Goal: Information Seeking & Learning: Learn about a topic

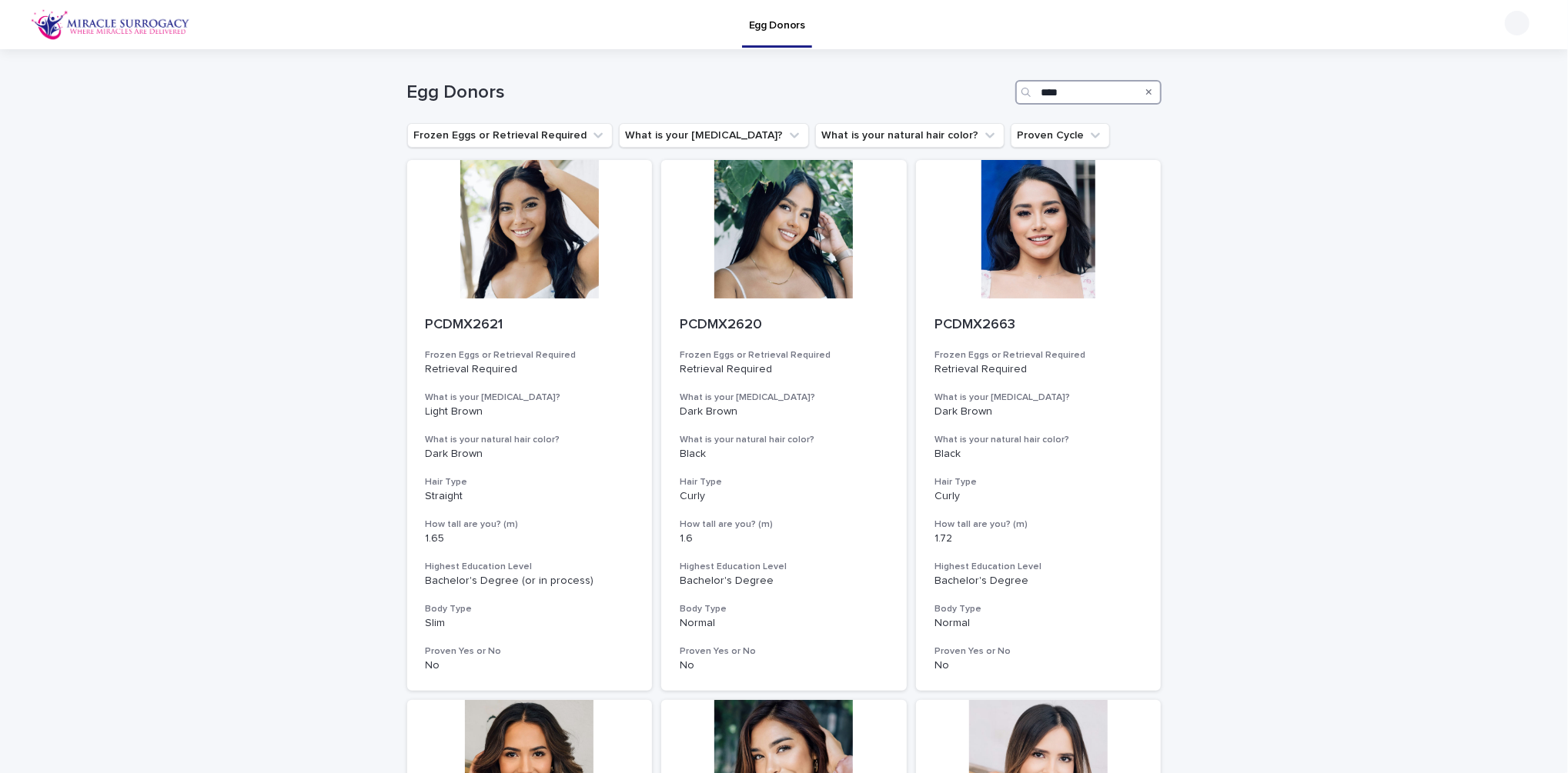
click at [1055, 94] on input "****" at bounding box center [1089, 93] width 147 height 25
drag, startPoint x: 1081, startPoint y: 94, endPoint x: 895, endPoint y: 69, distance: 187.7
click at [895, 69] on div "Egg Donors ****" at bounding box center [785, 86] width 755 height 74
paste input "****"
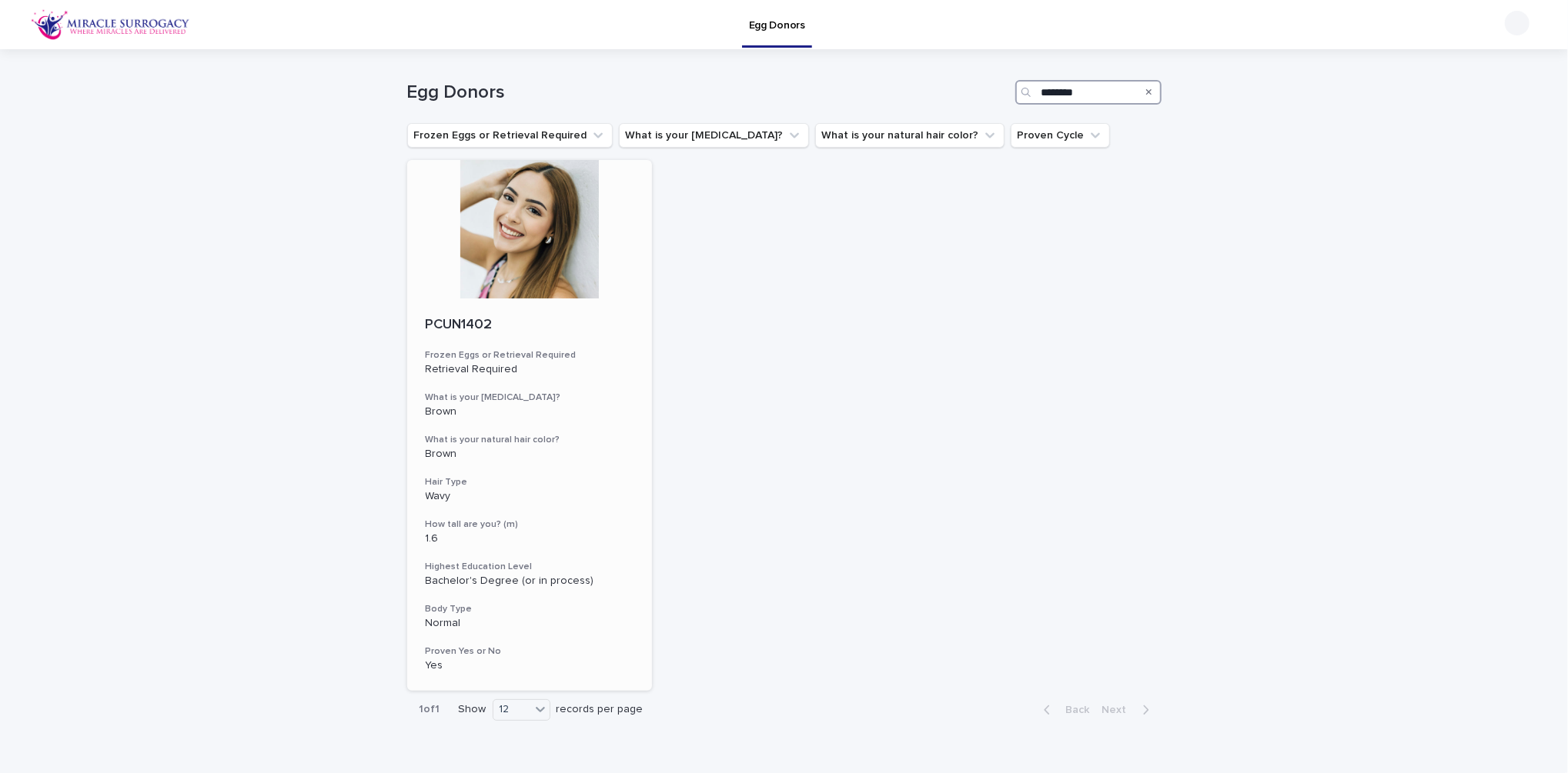
type input "********"
click at [473, 319] on p "PCUN1402" at bounding box center [530, 326] width 209 height 17
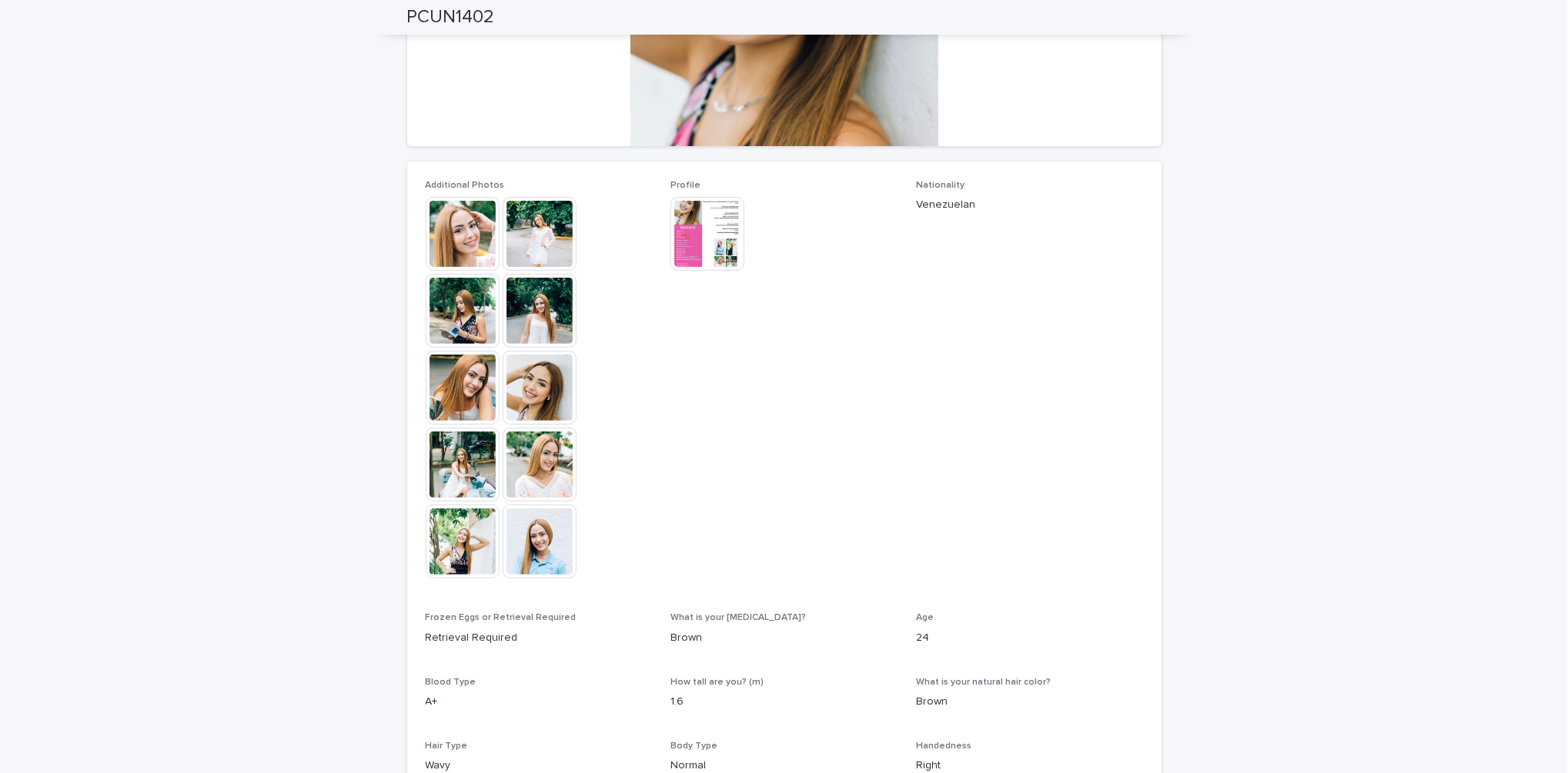
scroll to position [305, 0]
click at [710, 224] on img at bounding box center [708, 235] width 74 height 74
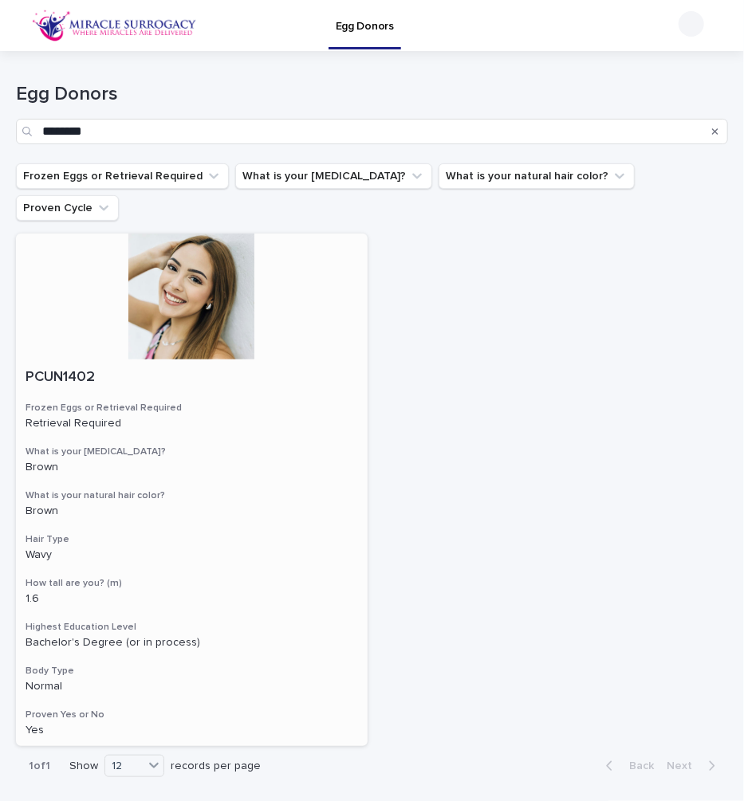
click at [104, 502] on div "Brown" at bounding box center [192, 510] width 333 height 17
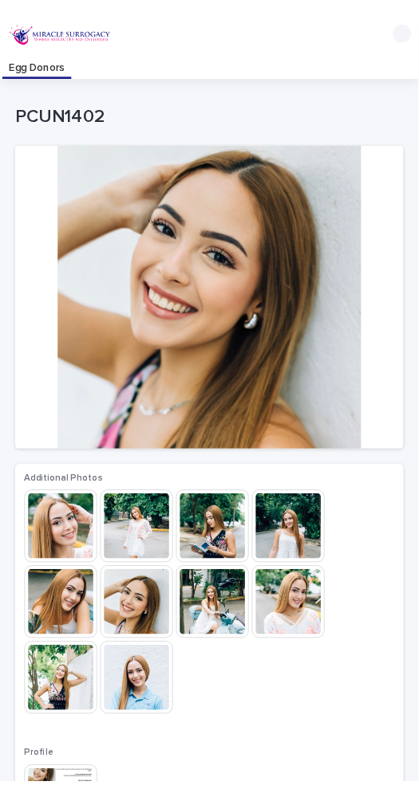
scroll to position [32, 0]
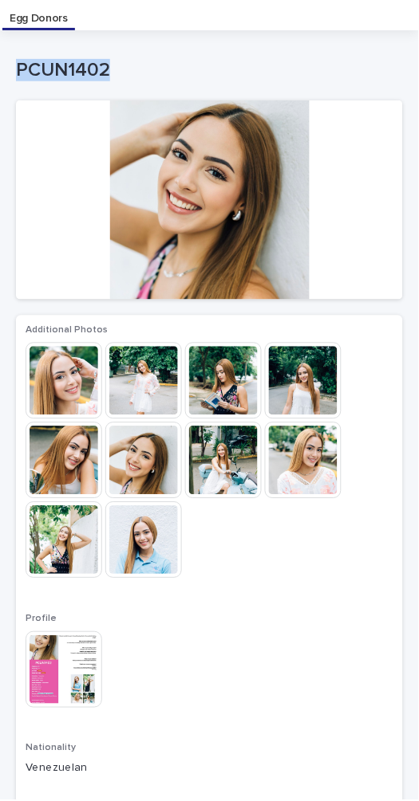
drag, startPoint x: 107, startPoint y: 65, endPoint x: 18, endPoint y: 80, distance: 89.8
click at [18, 80] on p "PCUN1402" at bounding box center [206, 70] width 380 height 23
copy p "PCUN1402"
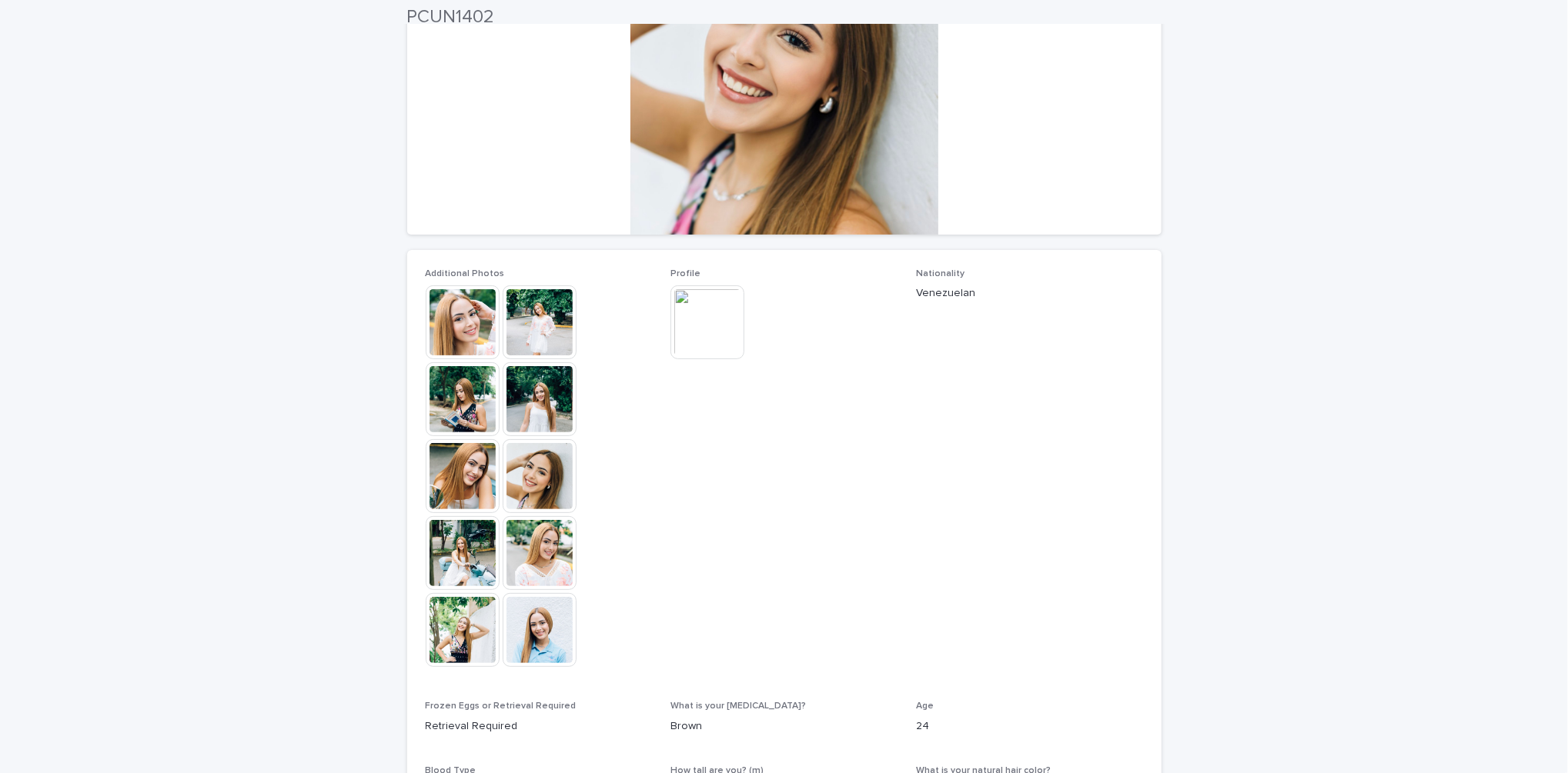
scroll to position [222, 0]
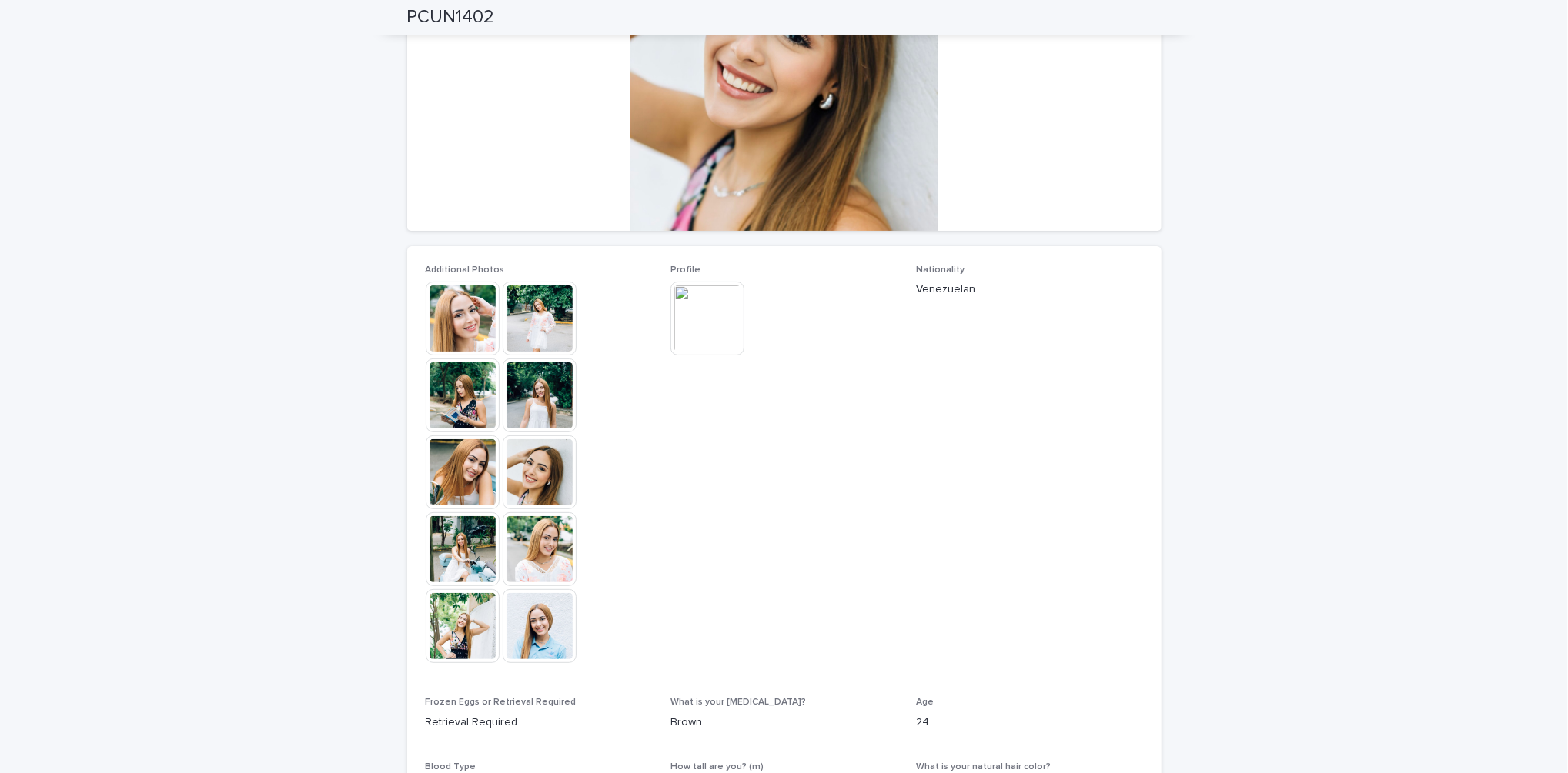
click at [534, 317] on img at bounding box center [540, 318] width 74 height 74
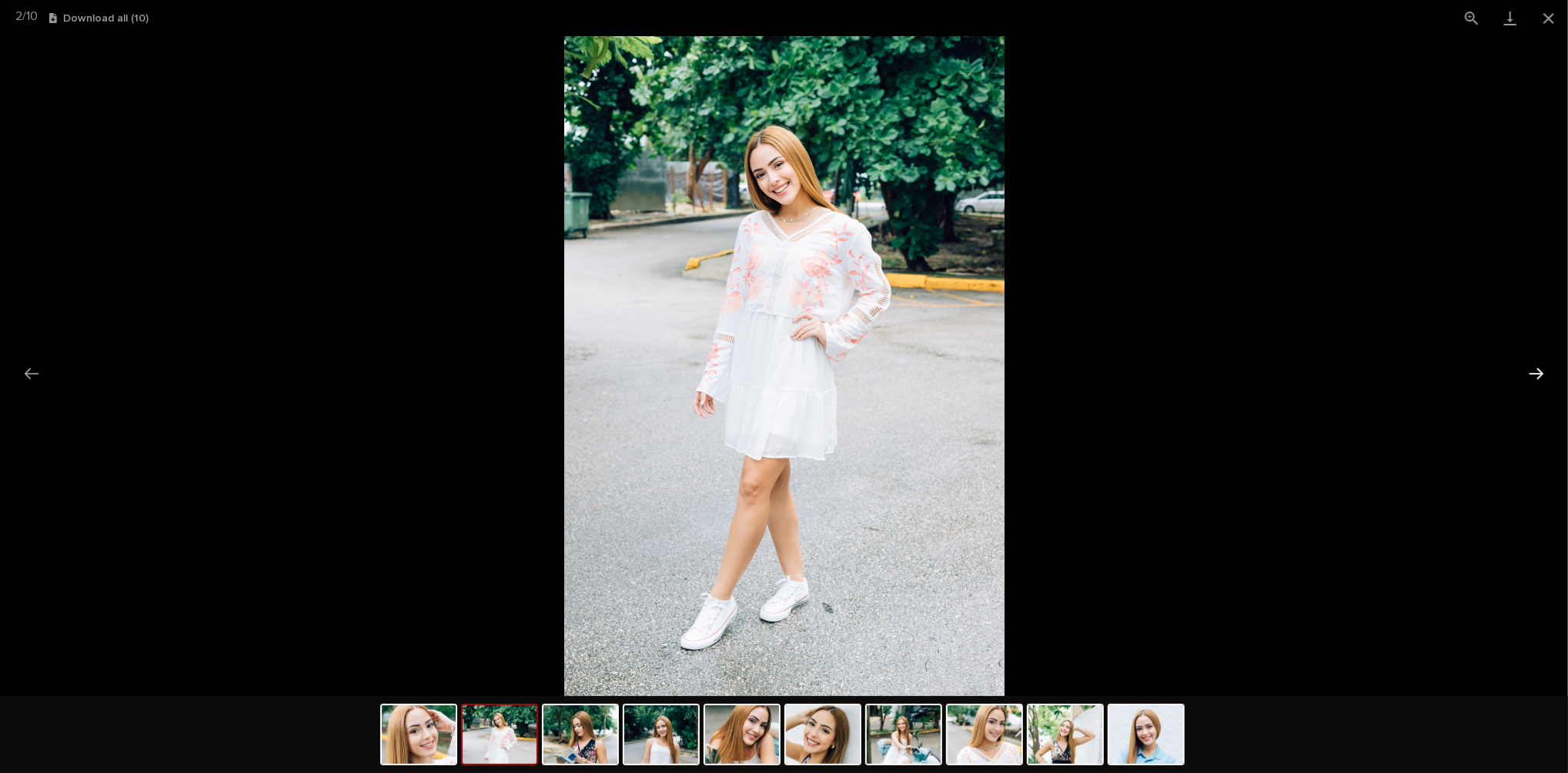
click at [1536, 378] on button "Next slide" at bounding box center [1536, 373] width 32 height 30
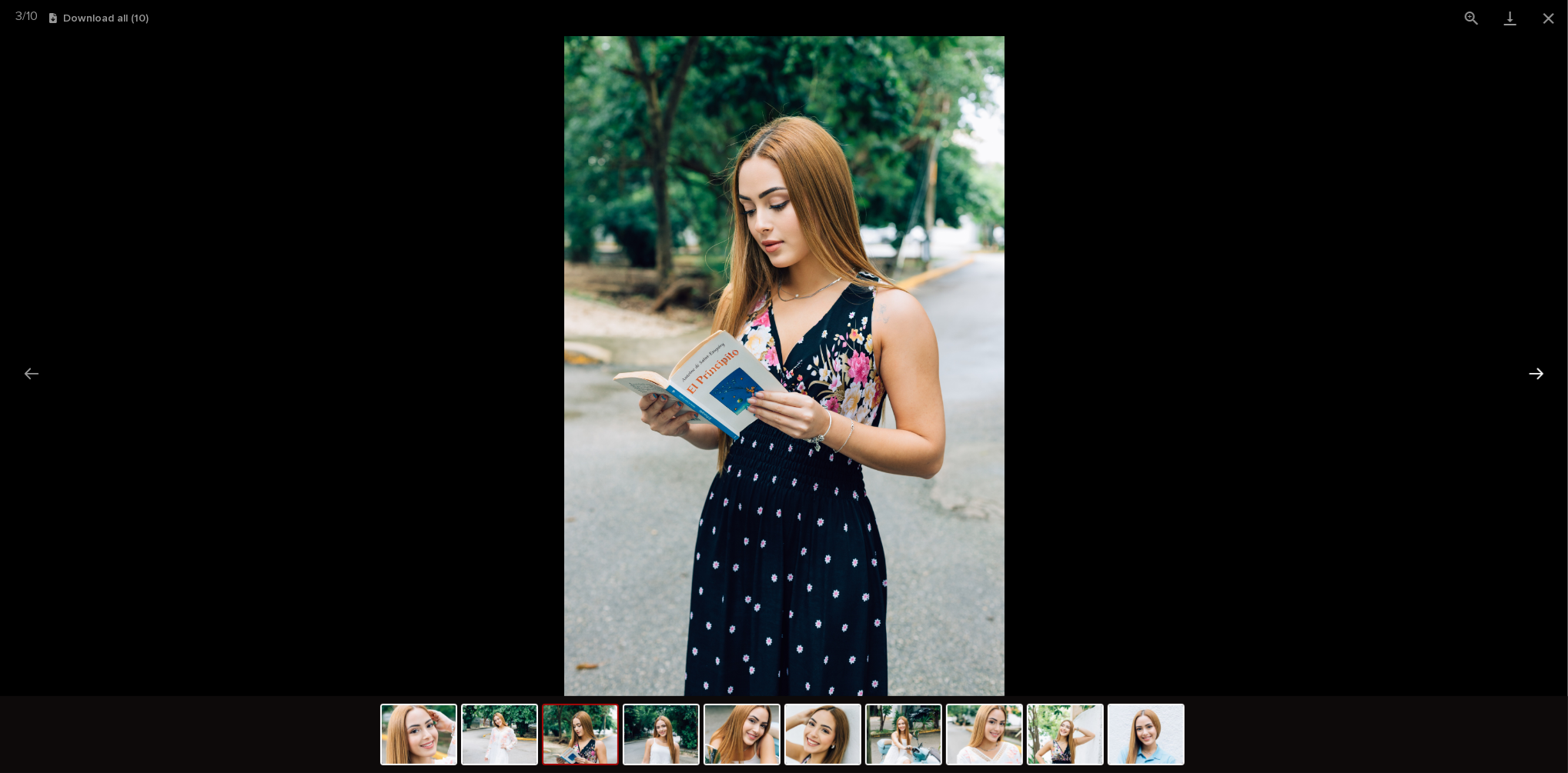
click at [1536, 378] on button "Next slide" at bounding box center [1536, 373] width 32 height 30
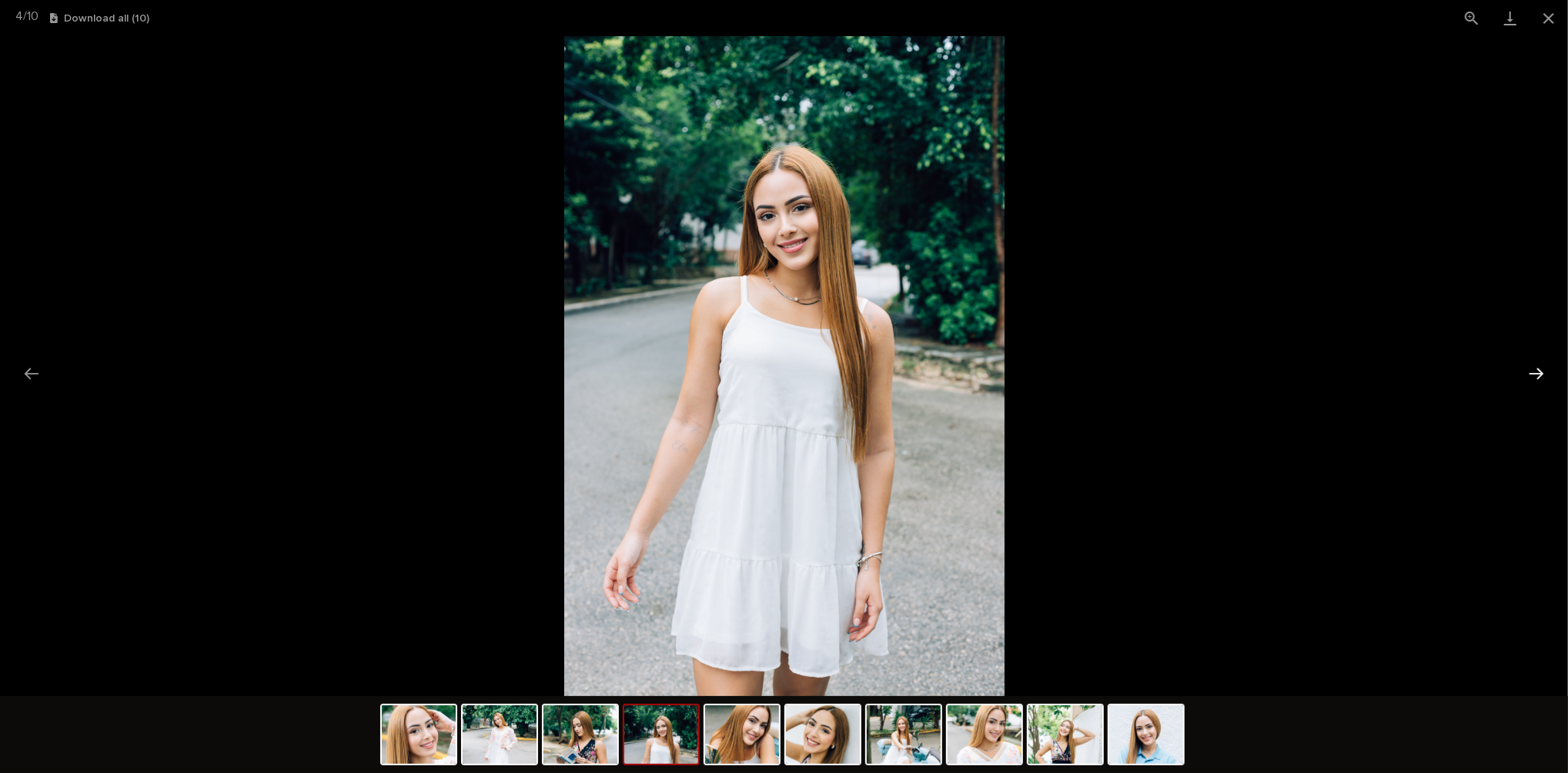
click at [1536, 378] on button "Next slide" at bounding box center [1536, 373] width 32 height 30
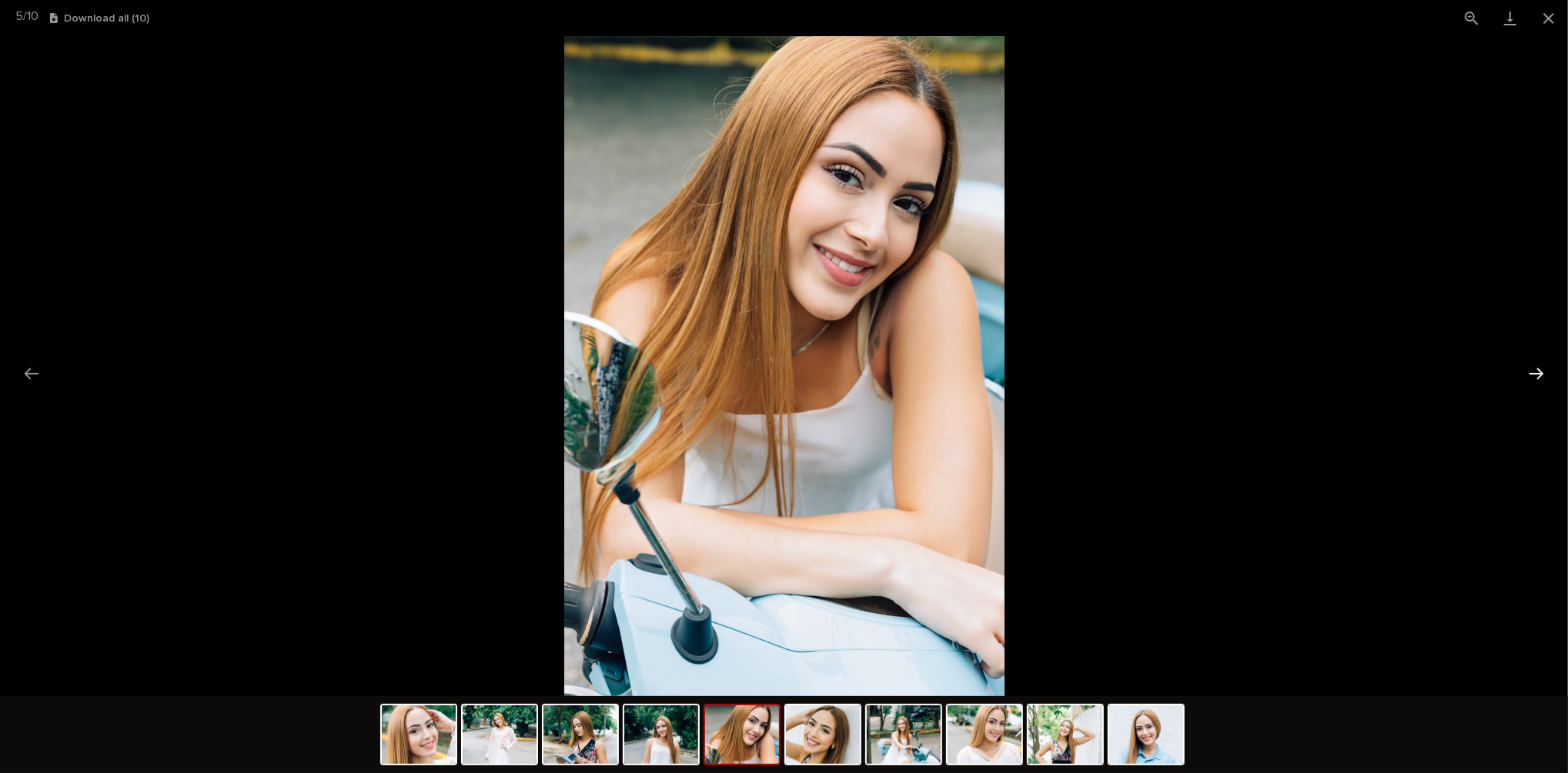
click at [1536, 378] on button "Next slide" at bounding box center [1536, 373] width 32 height 30
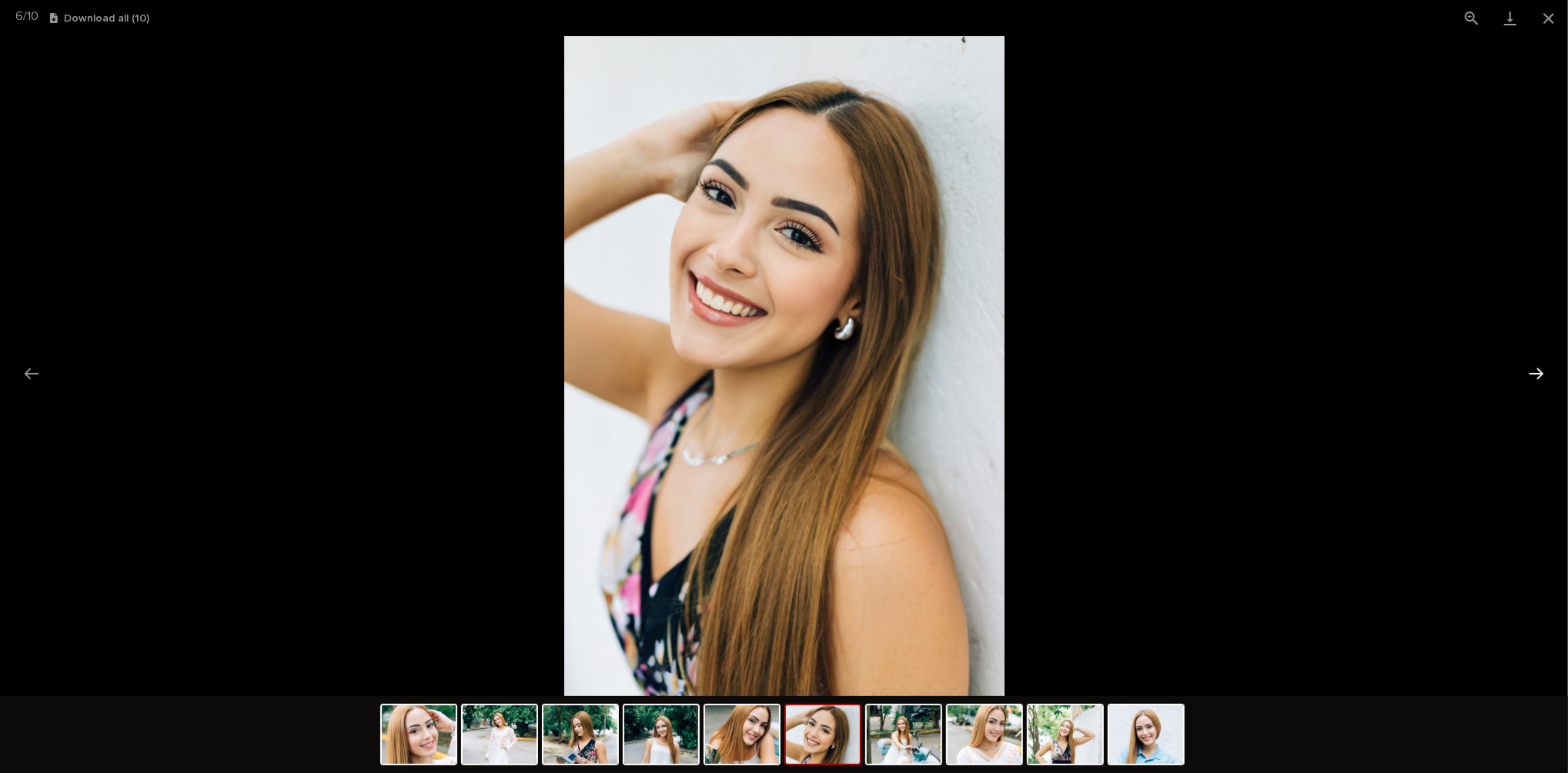
click at [1536, 378] on button "Next slide" at bounding box center [1536, 373] width 32 height 30
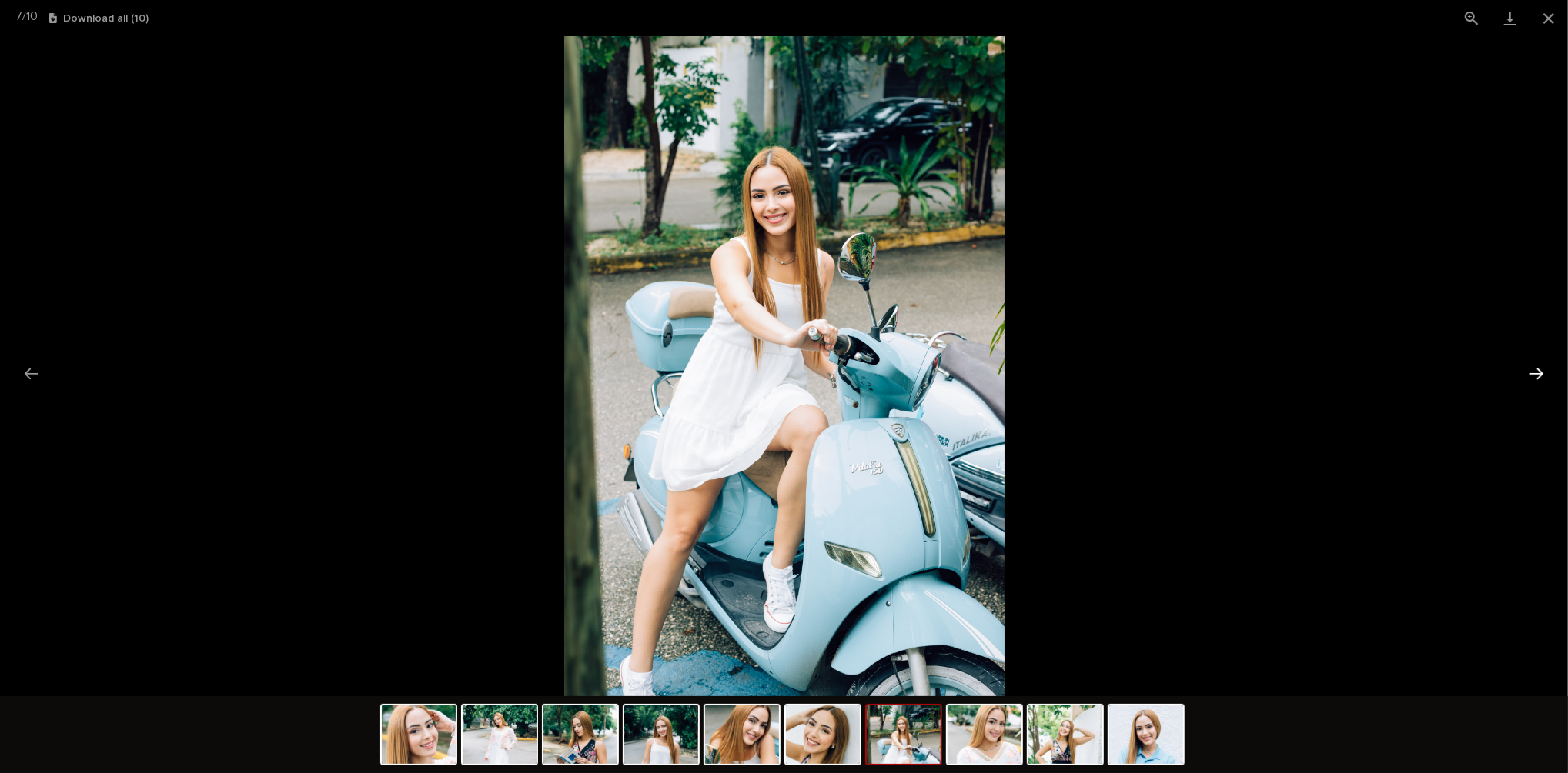
click at [1536, 378] on button "Next slide" at bounding box center [1536, 373] width 32 height 30
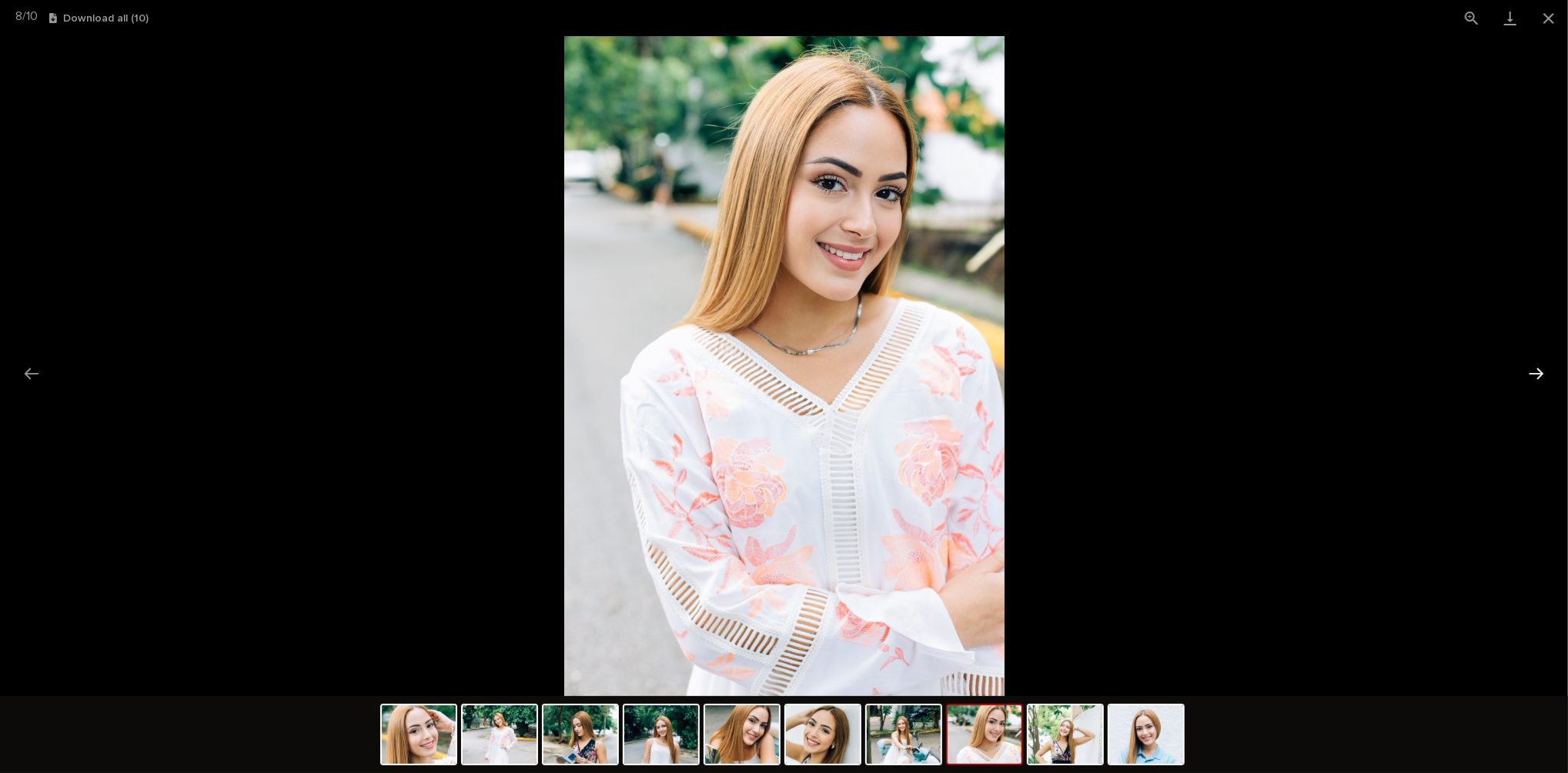
click at [1536, 378] on button "Next slide" at bounding box center [1536, 373] width 32 height 30
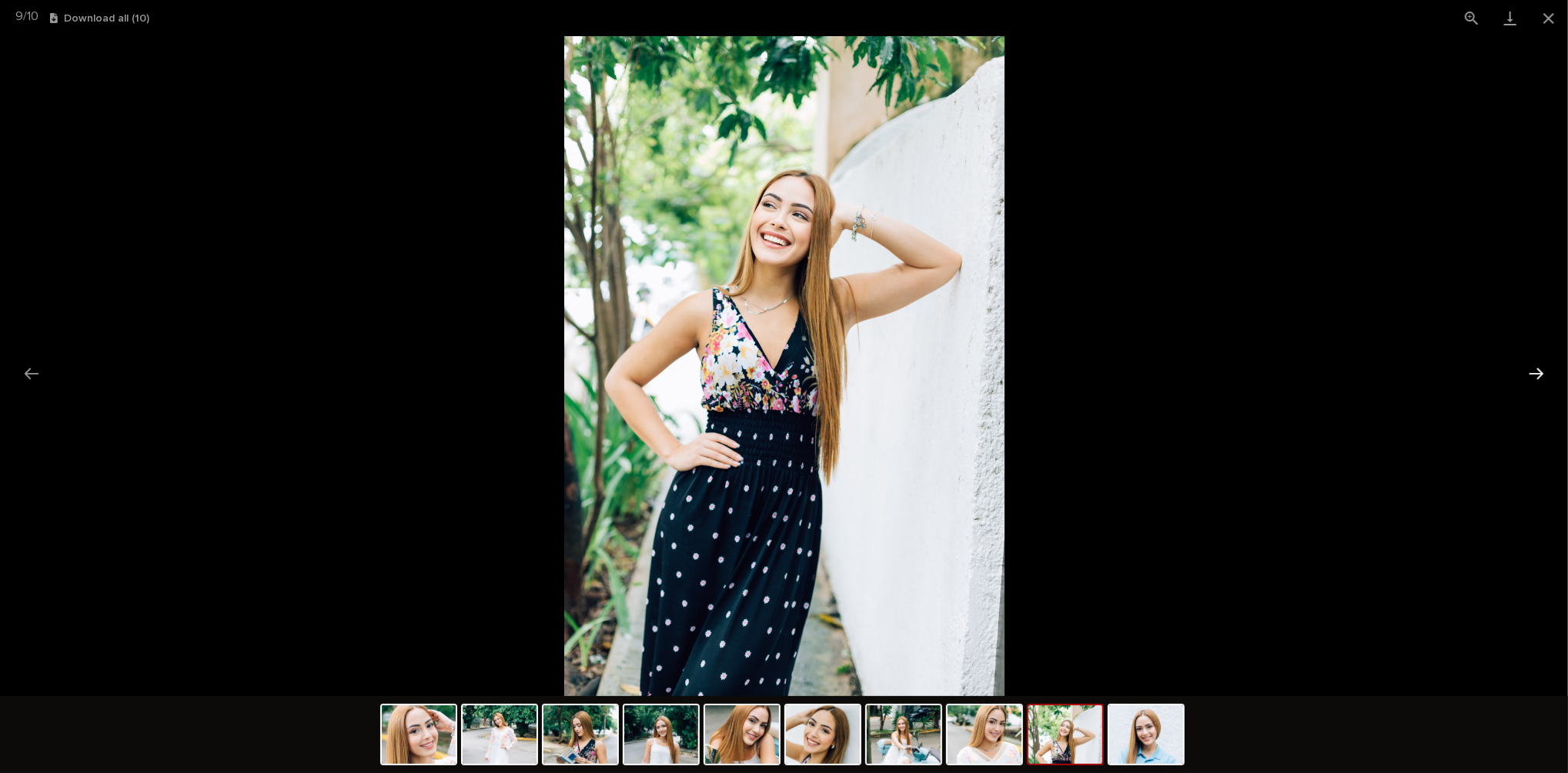
click at [1536, 378] on button "Next slide" at bounding box center [1536, 373] width 32 height 30
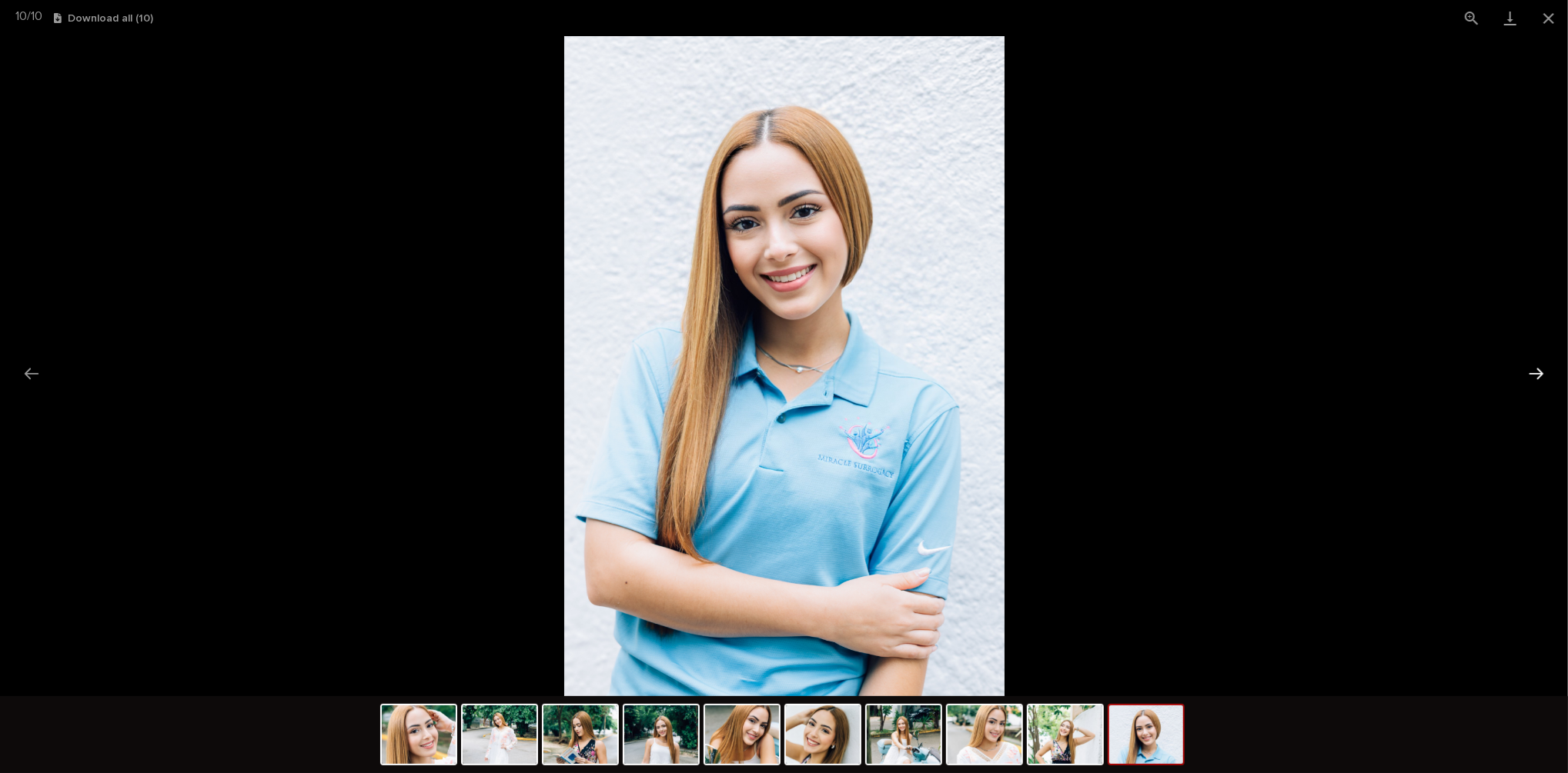
click at [1536, 378] on button "Next slide" at bounding box center [1536, 373] width 32 height 30
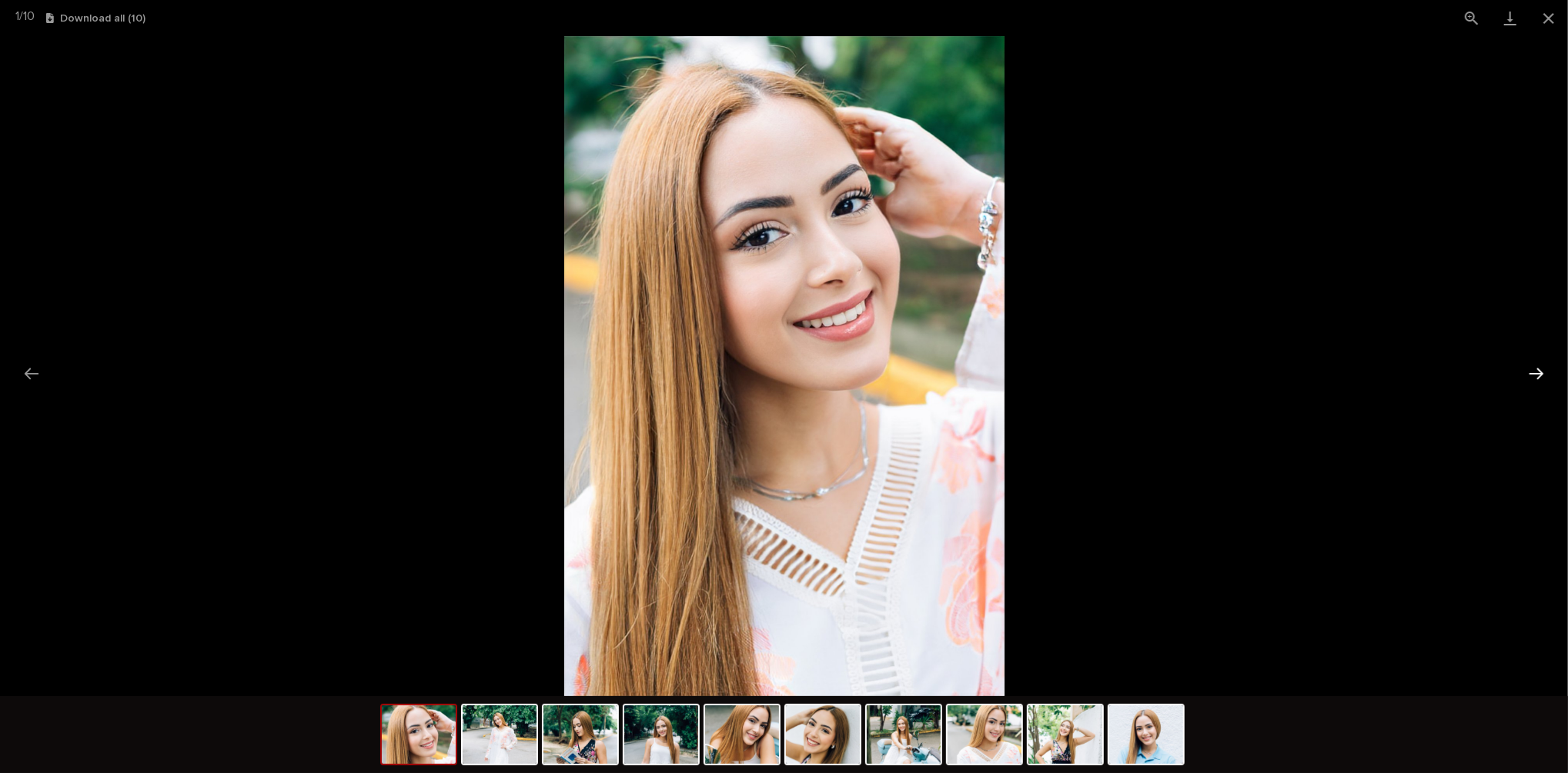
click at [1536, 378] on button "Next slide" at bounding box center [1536, 373] width 32 height 30
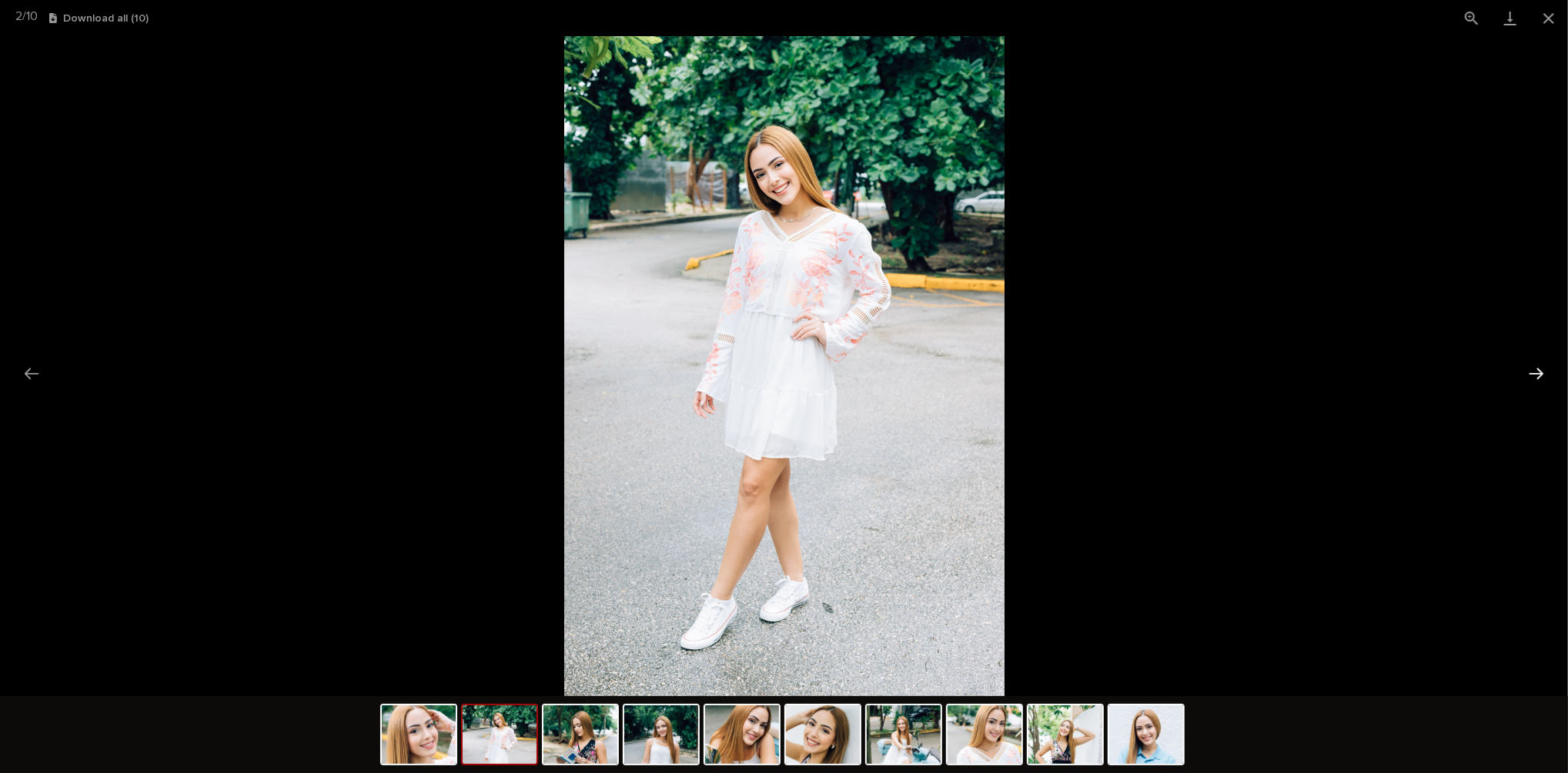
click at [1536, 378] on button "Next slide" at bounding box center [1536, 373] width 32 height 30
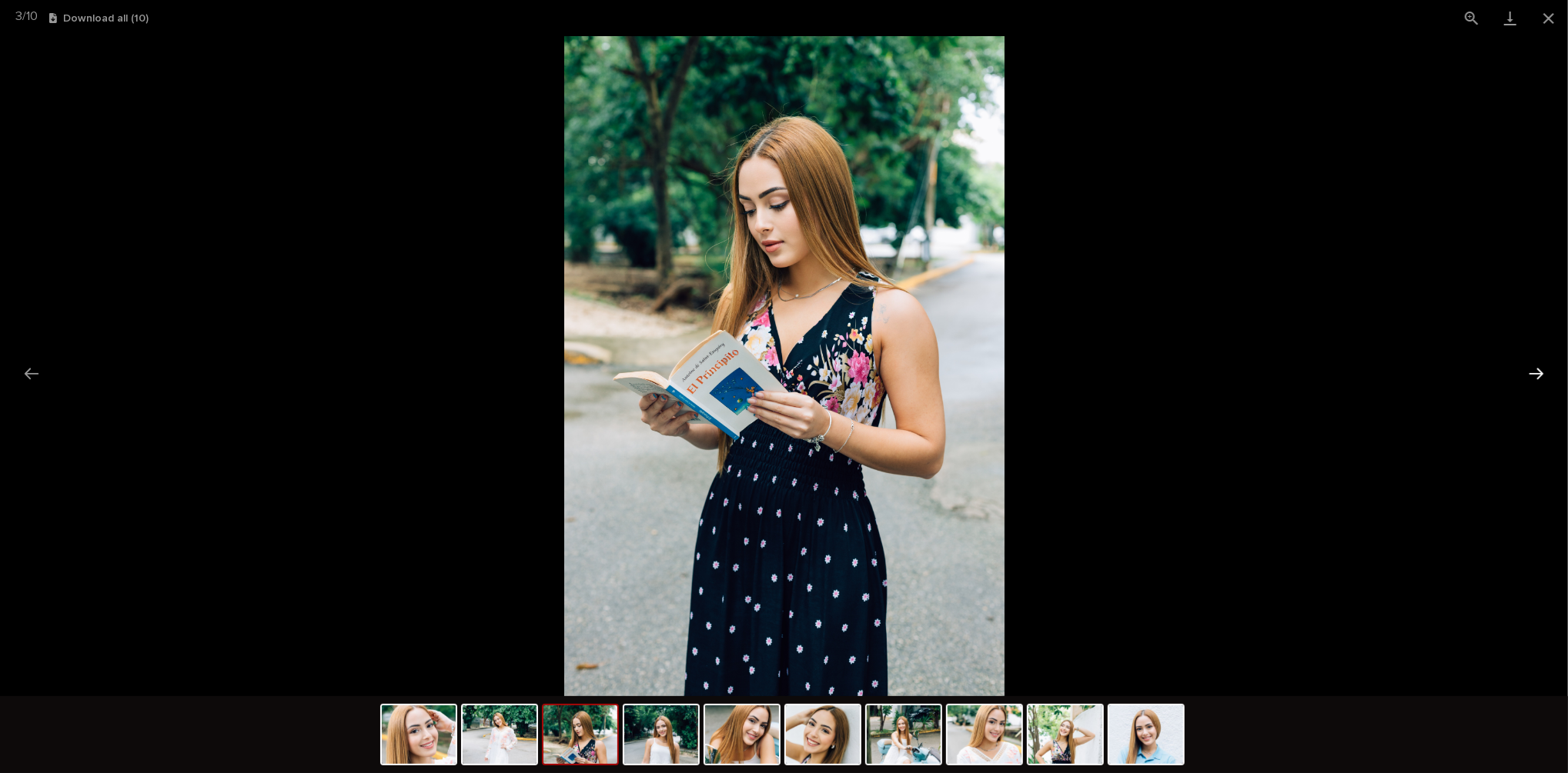
click at [1536, 378] on button "Next slide" at bounding box center [1536, 373] width 32 height 30
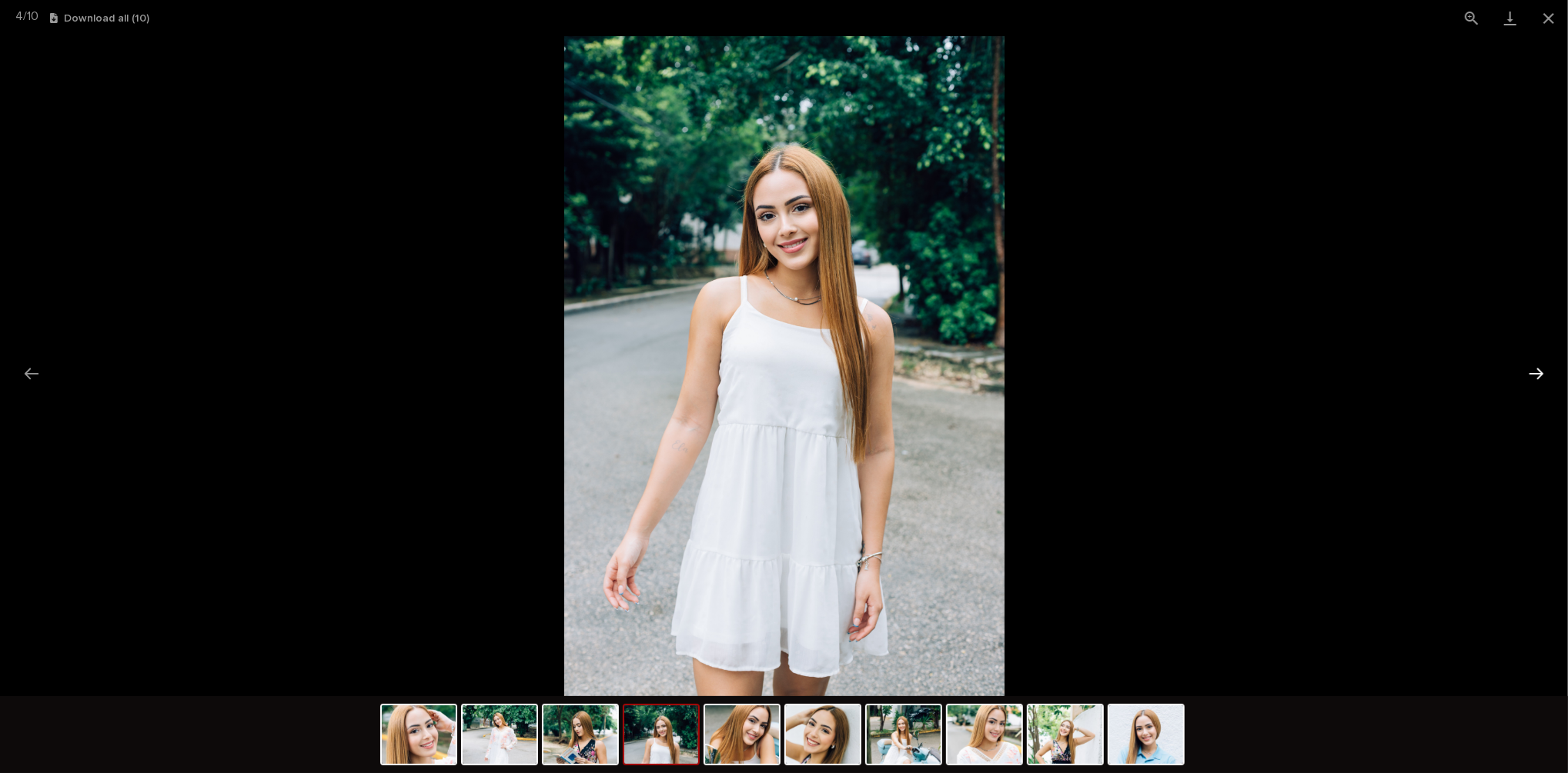
click at [1536, 378] on button "Next slide" at bounding box center [1536, 373] width 32 height 30
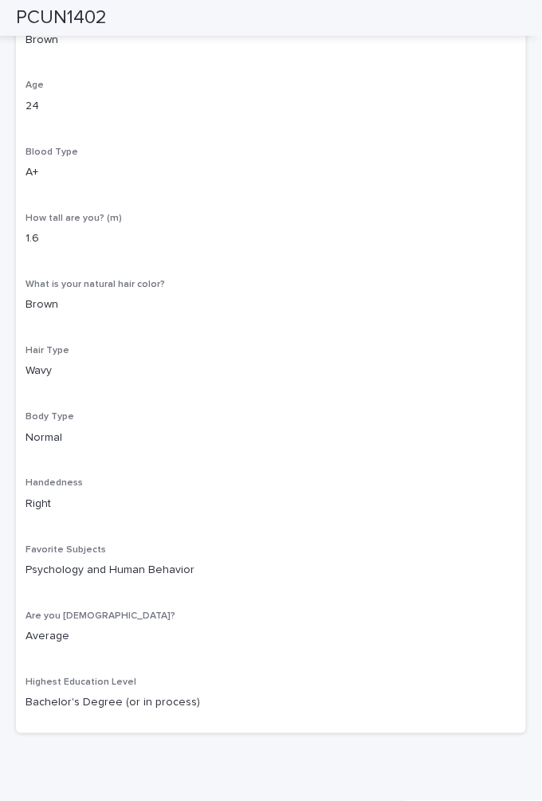
scroll to position [884, 0]
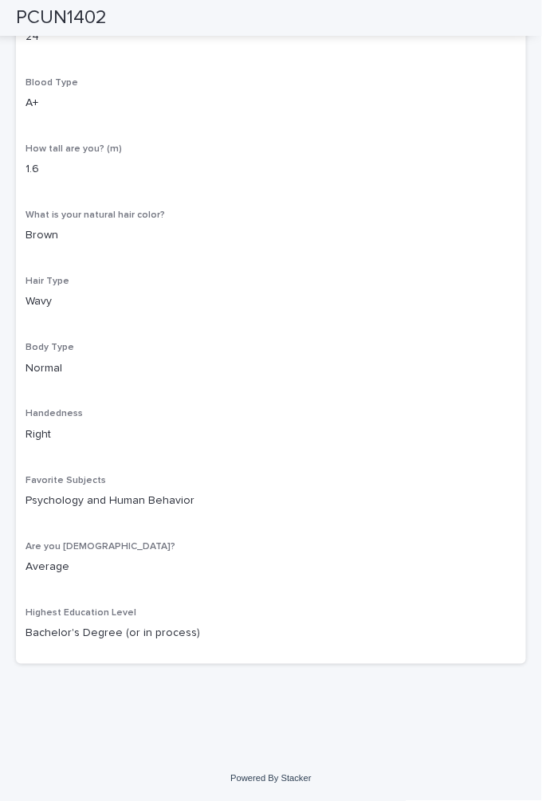
click at [175, 250] on div "What is your natural hair color? Brown" at bounding box center [271, 233] width 491 height 47
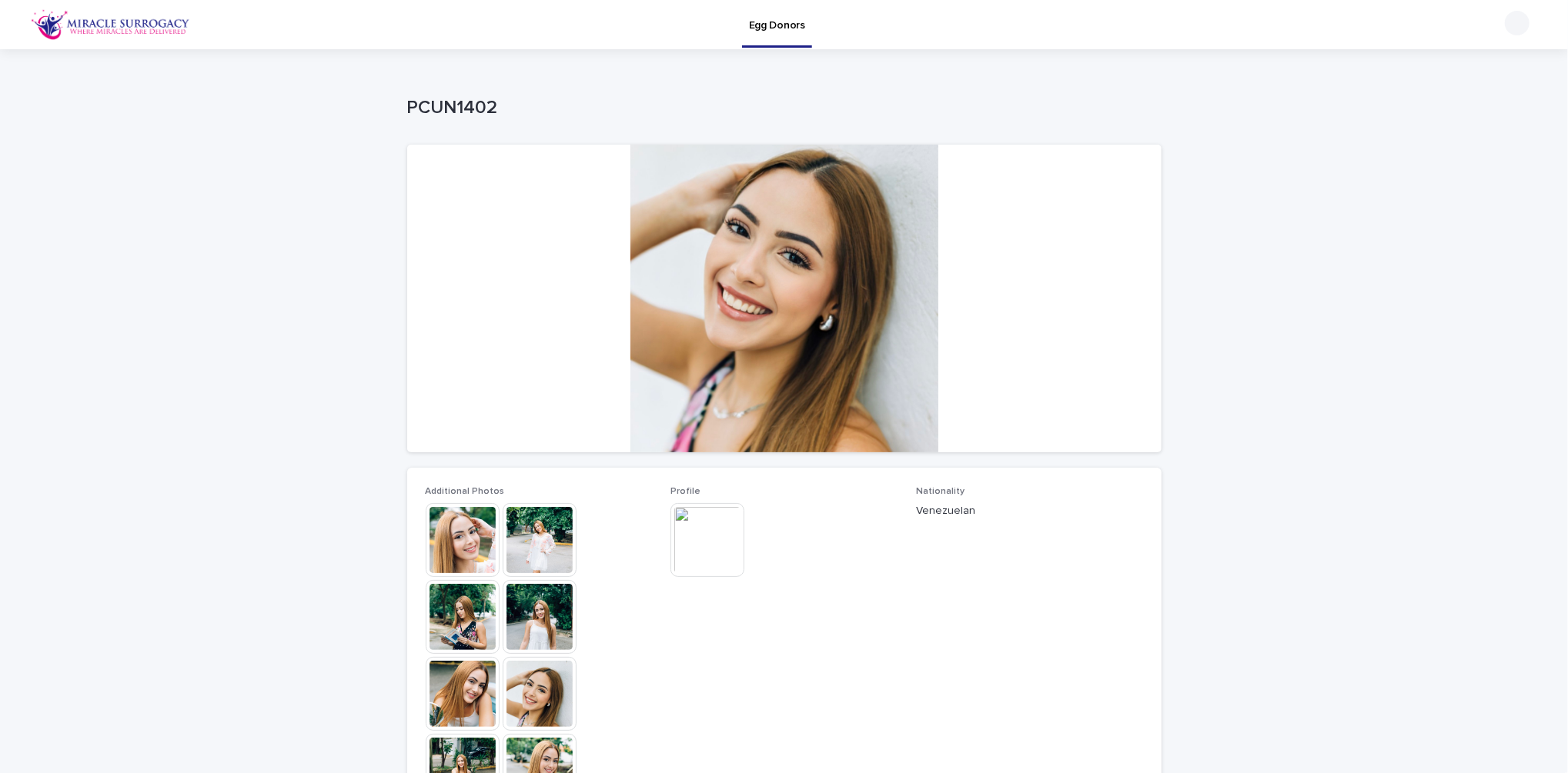
click at [719, 539] on img at bounding box center [708, 540] width 74 height 74
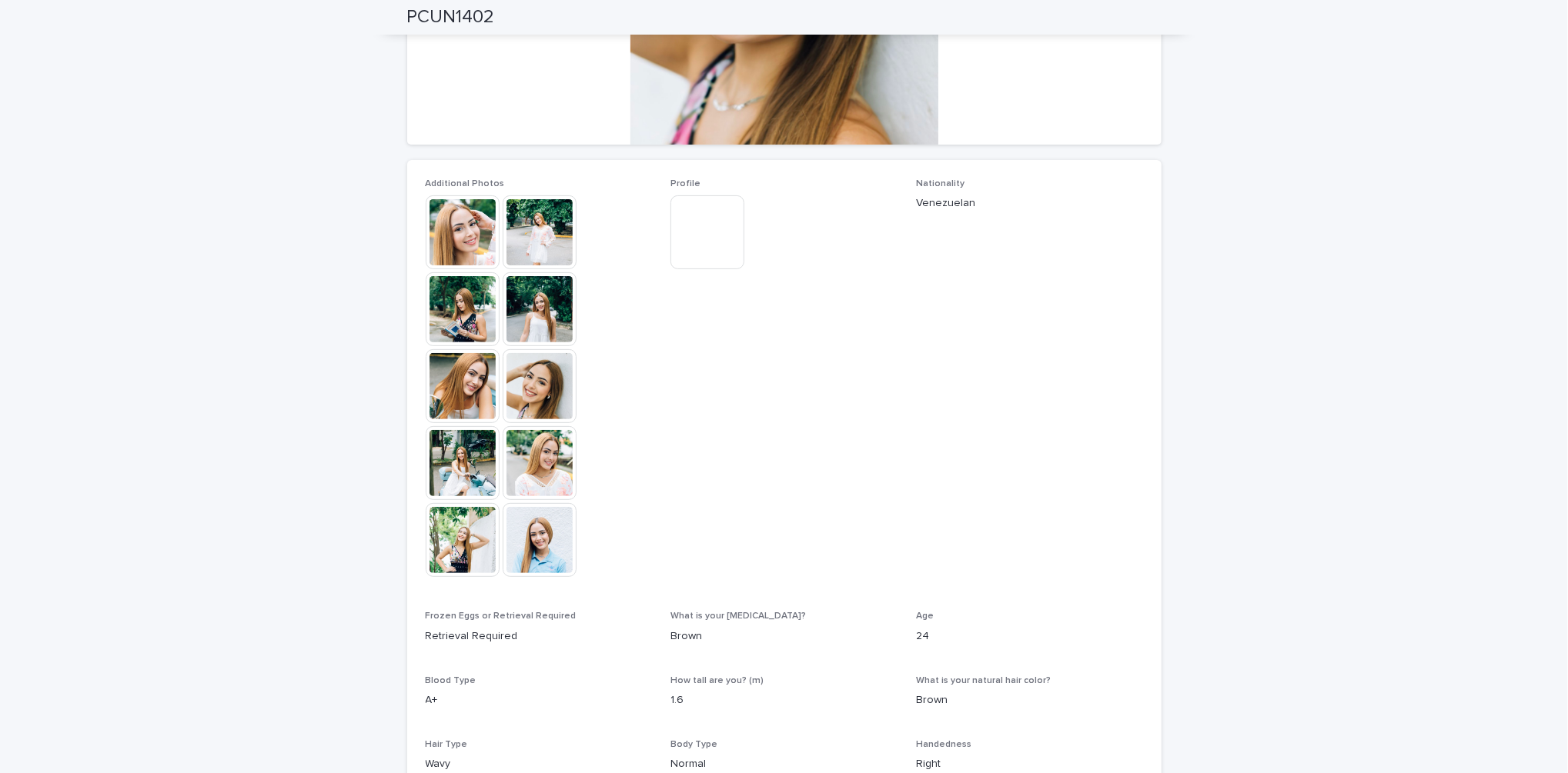
scroll to position [296, 0]
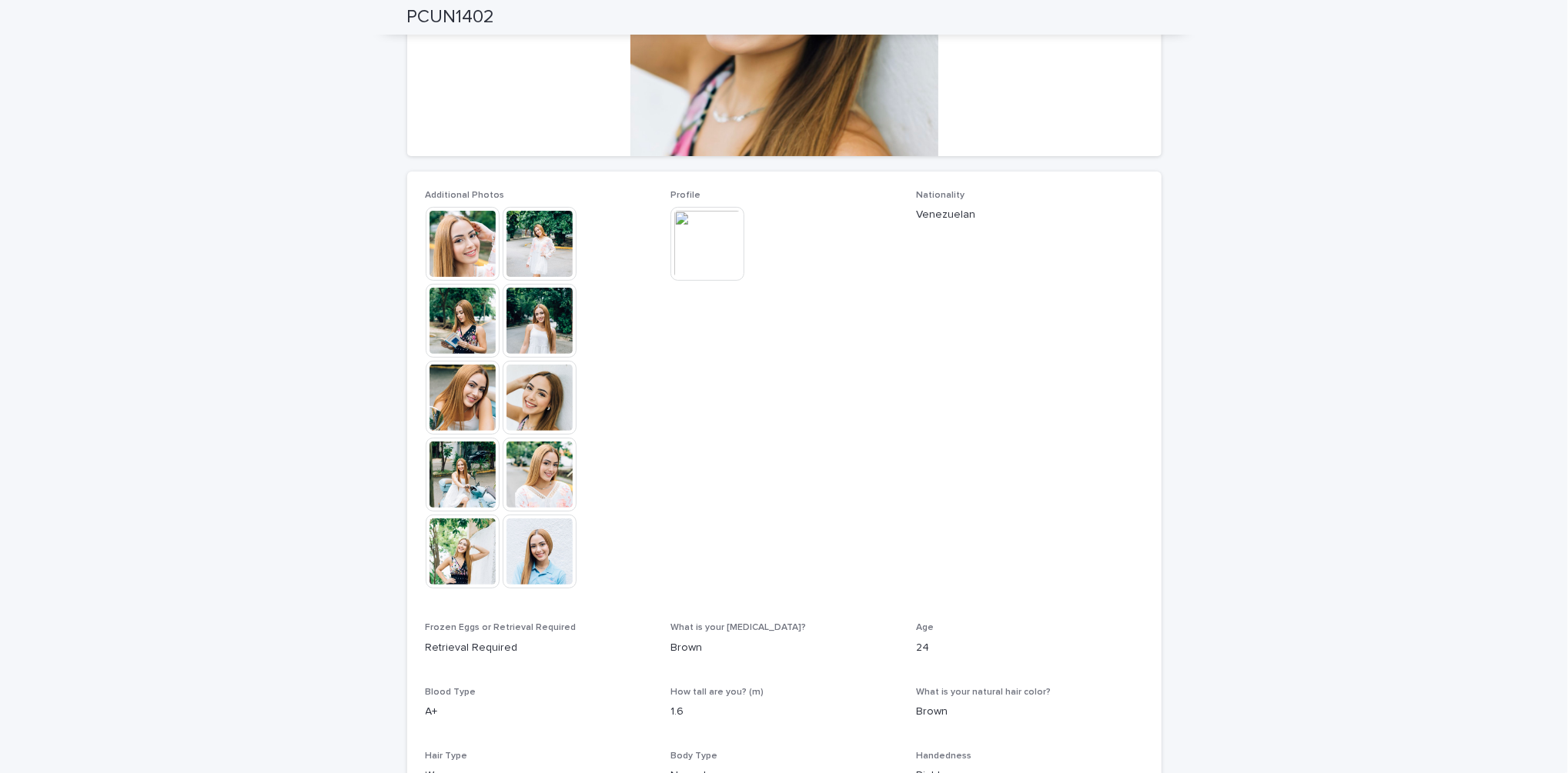
click at [447, 234] on img at bounding box center [462, 244] width 74 height 74
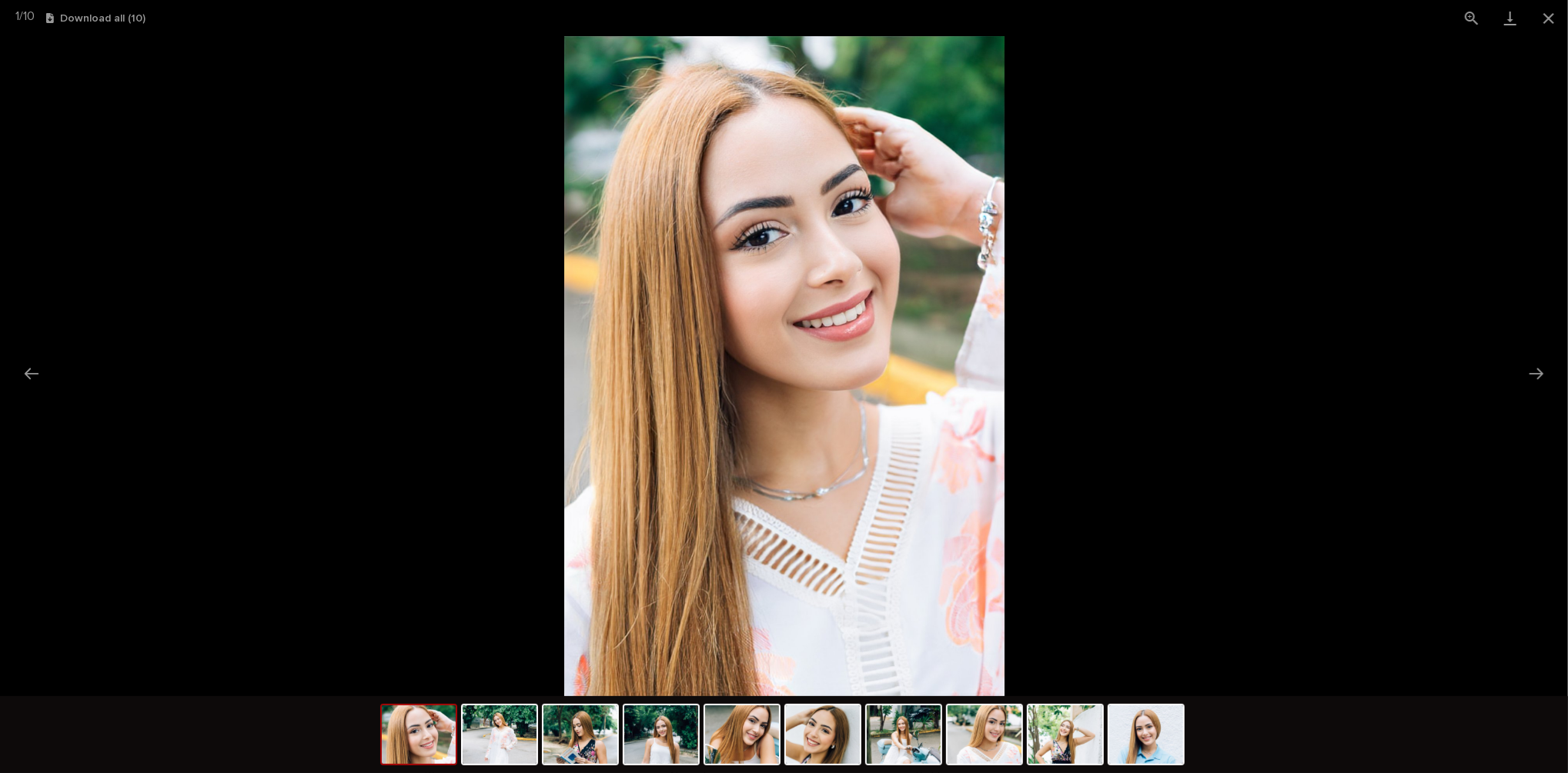
scroll to position [0, 0]
click at [508, 753] on img at bounding box center [499, 734] width 74 height 59
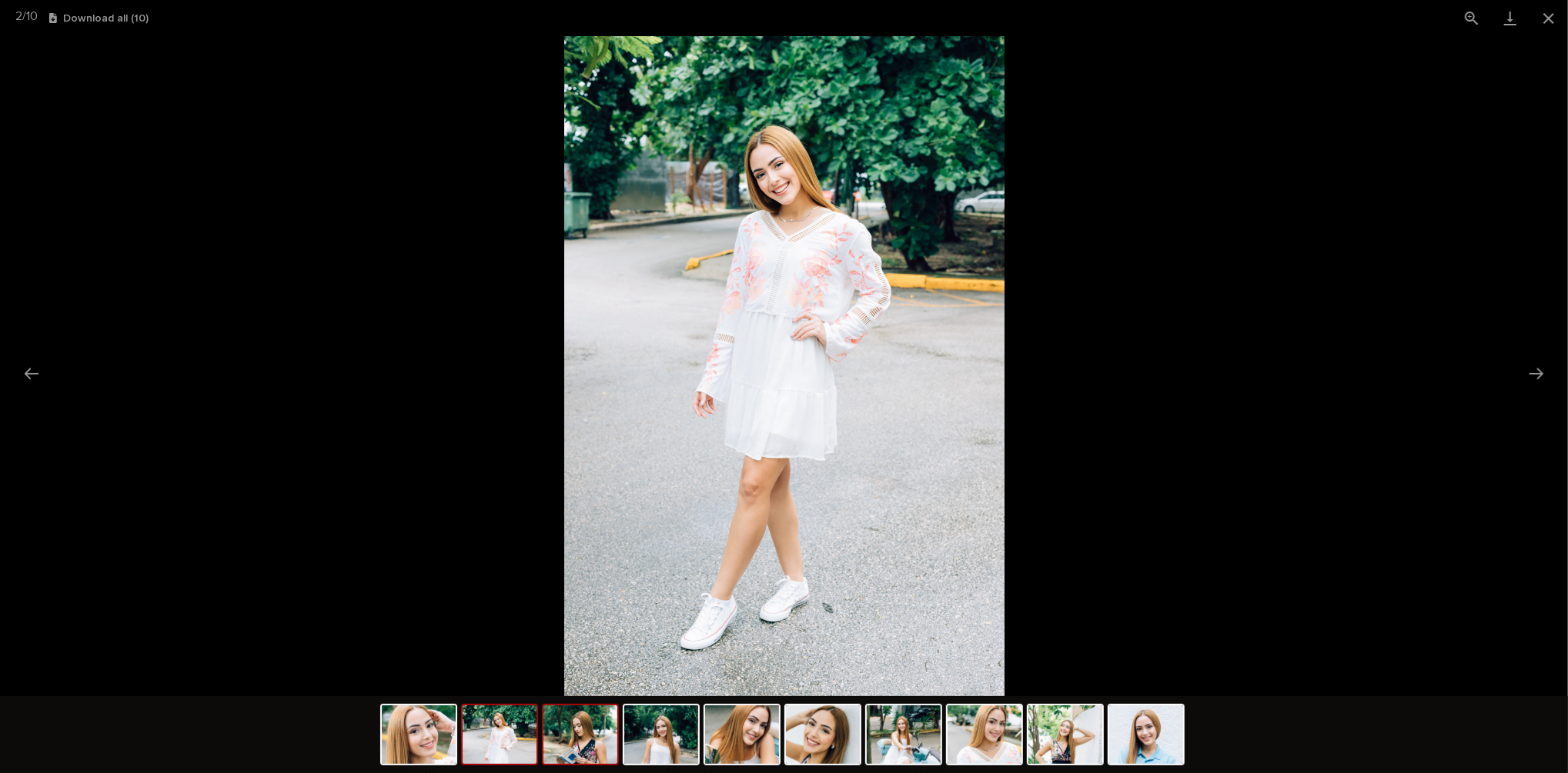
click at [579, 738] on img at bounding box center [580, 734] width 74 height 59
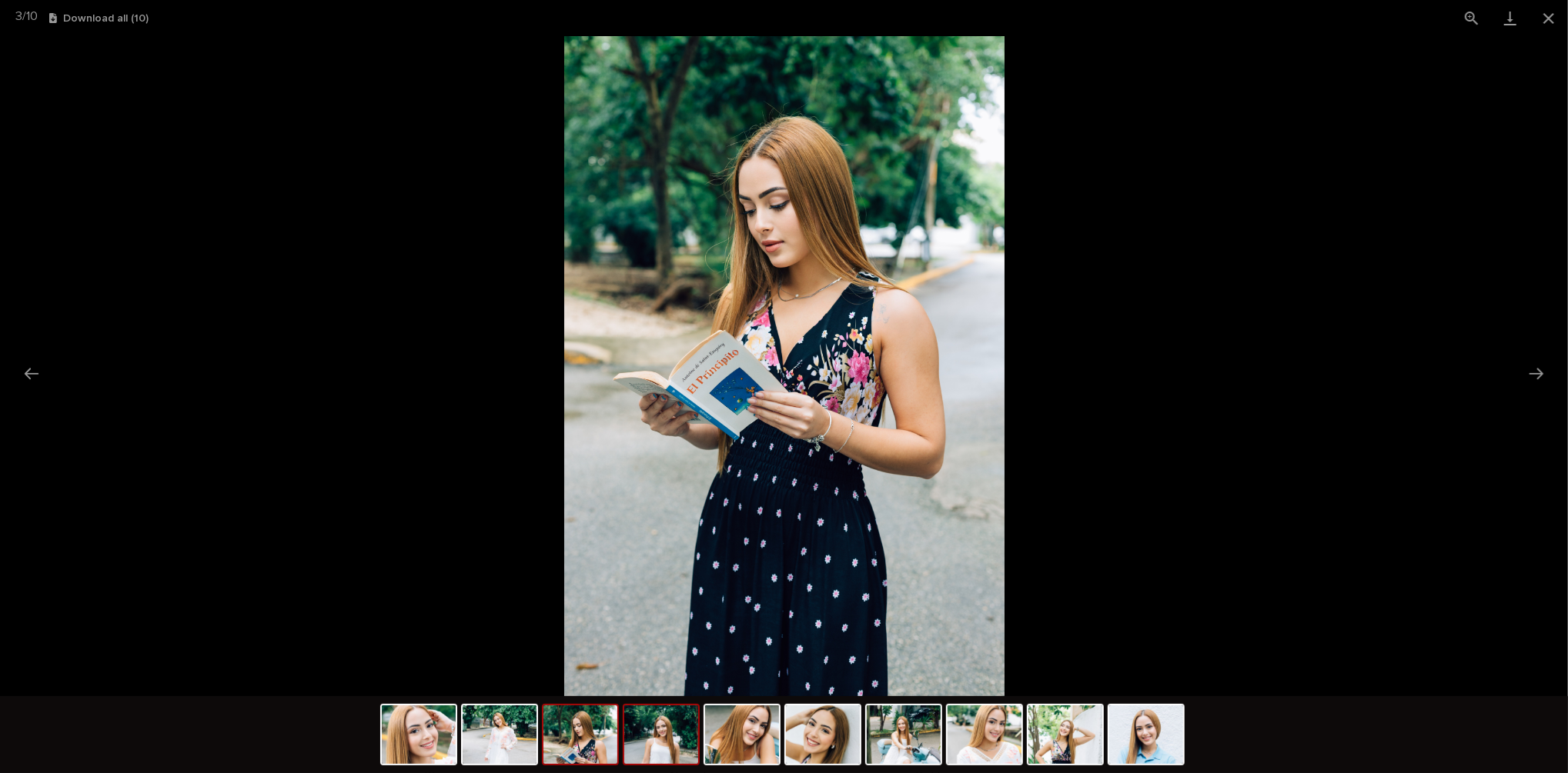
click at [662, 747] on img at bounding box center [661, 734] width 74 height 59
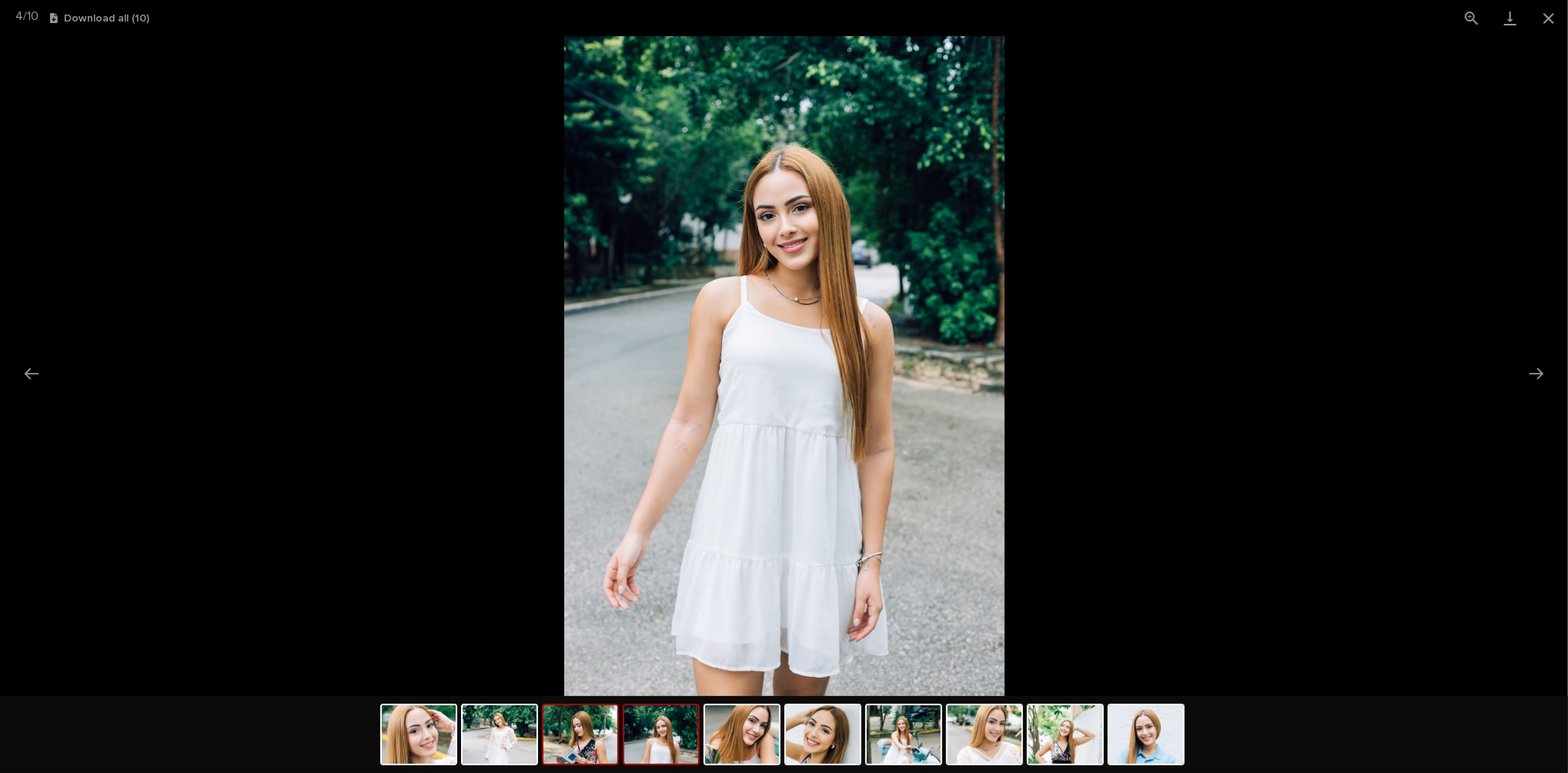
click at [579, 738] on img at bounding box center [580, 734] width 74 height 59
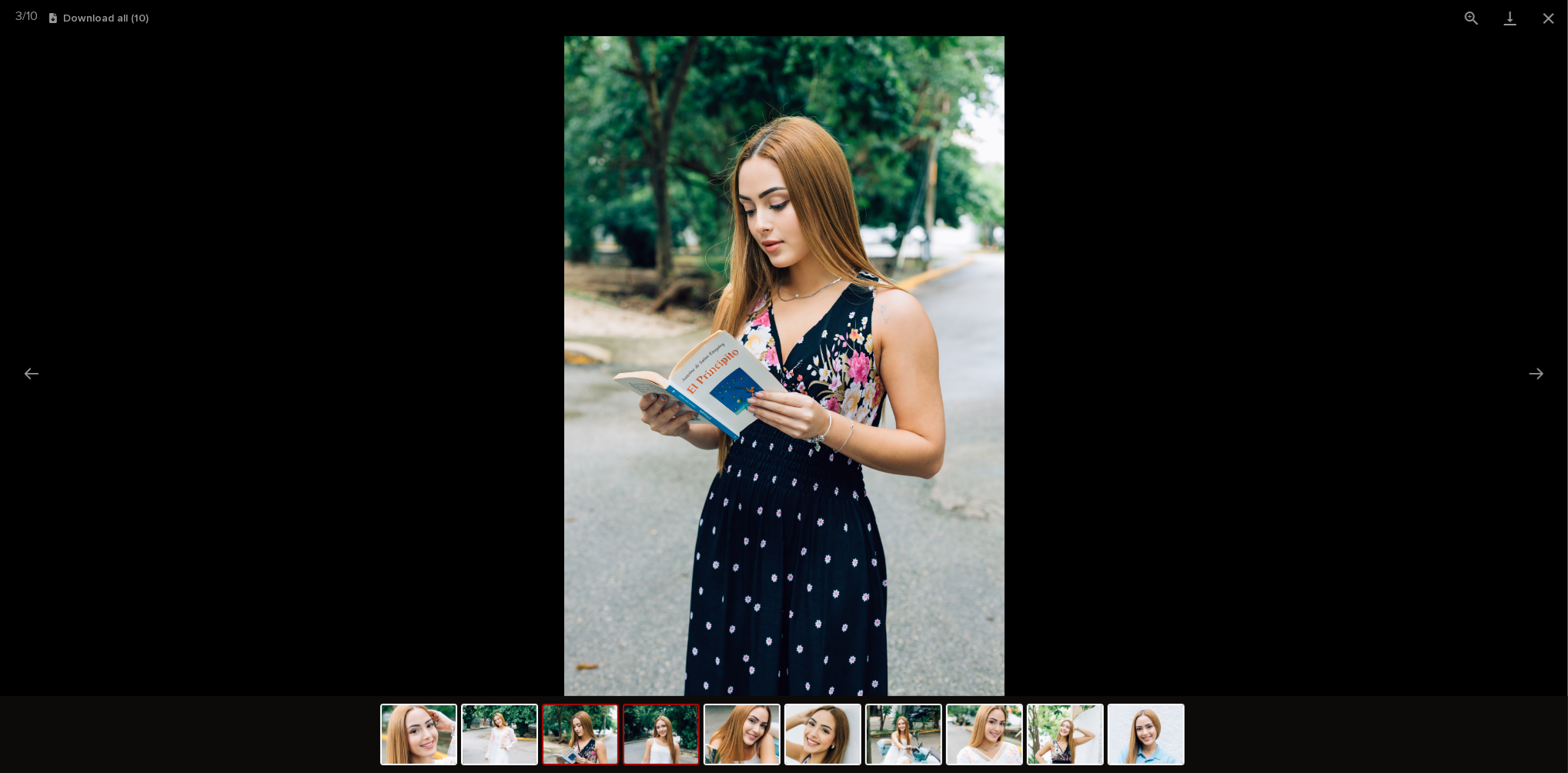
click at [647, 743] on img at bounding box center [661, 734] width 74 height 59
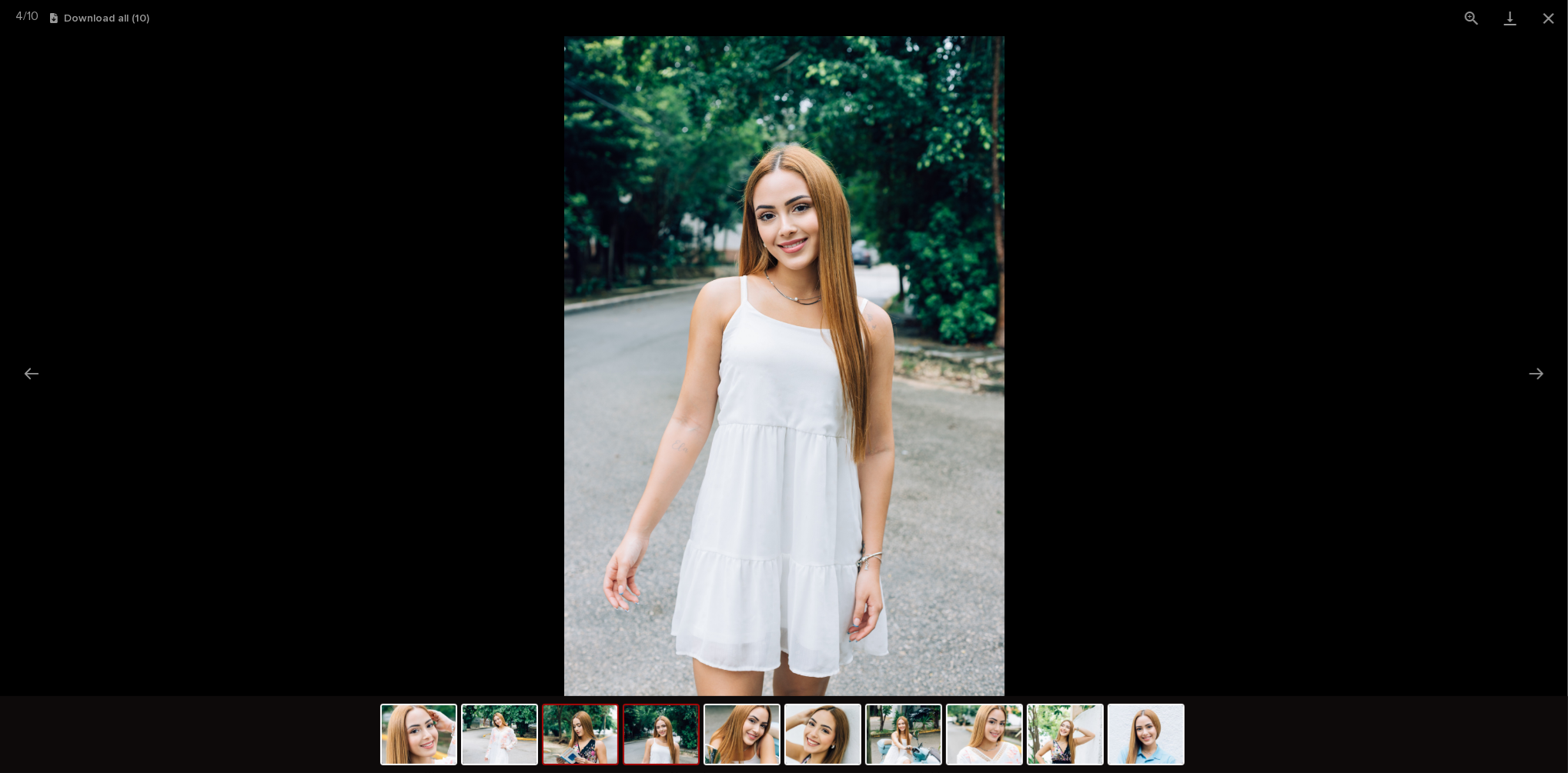
click at [569, 743] on img at bounding box center [580, 734] width 74 height 59
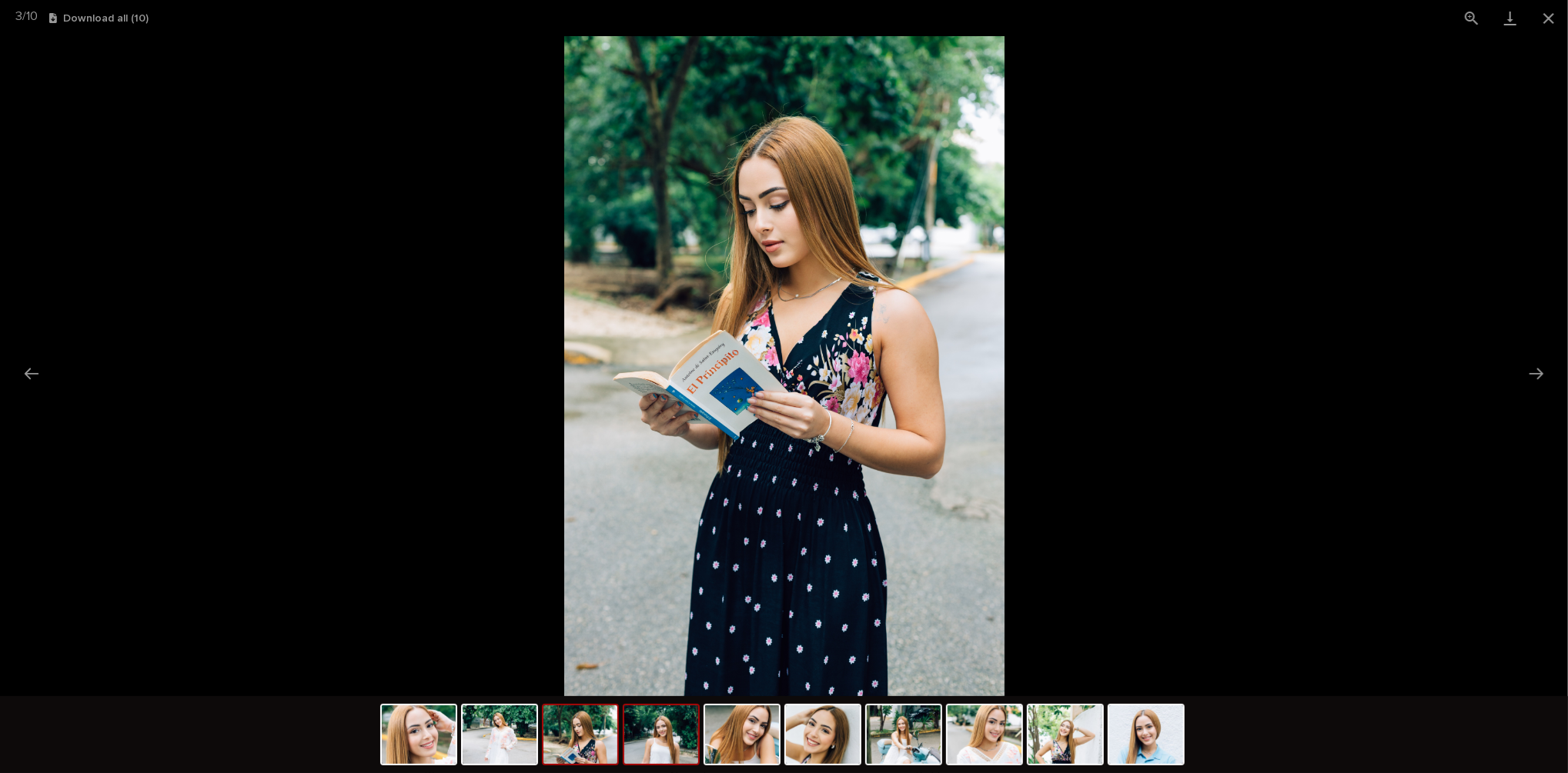
click at [646, 743] on img at bounding box center [661, 734] width 74 height 59
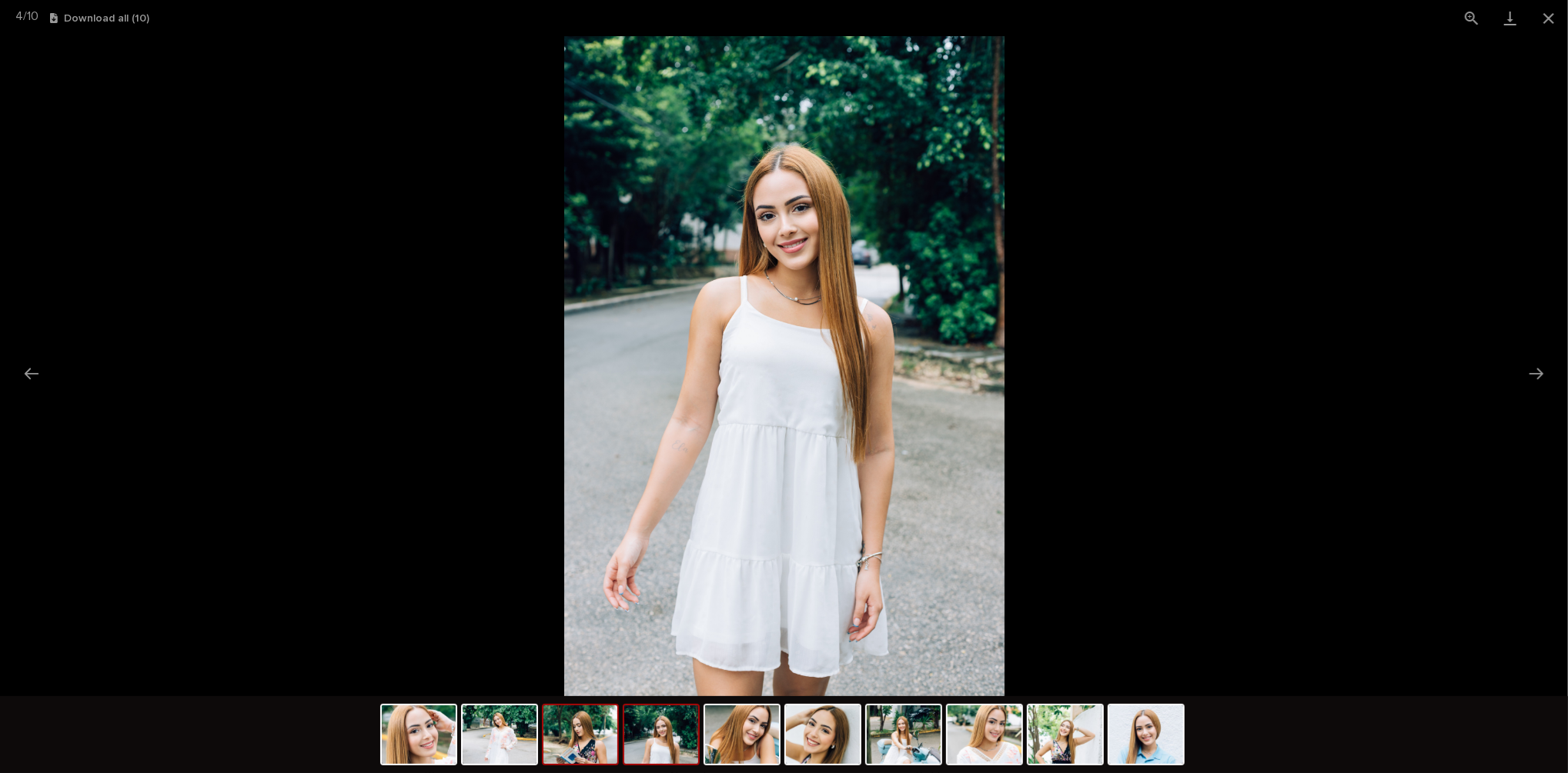
click at [597, 747] on img at bounding box center [580, 734] width 74 height 59
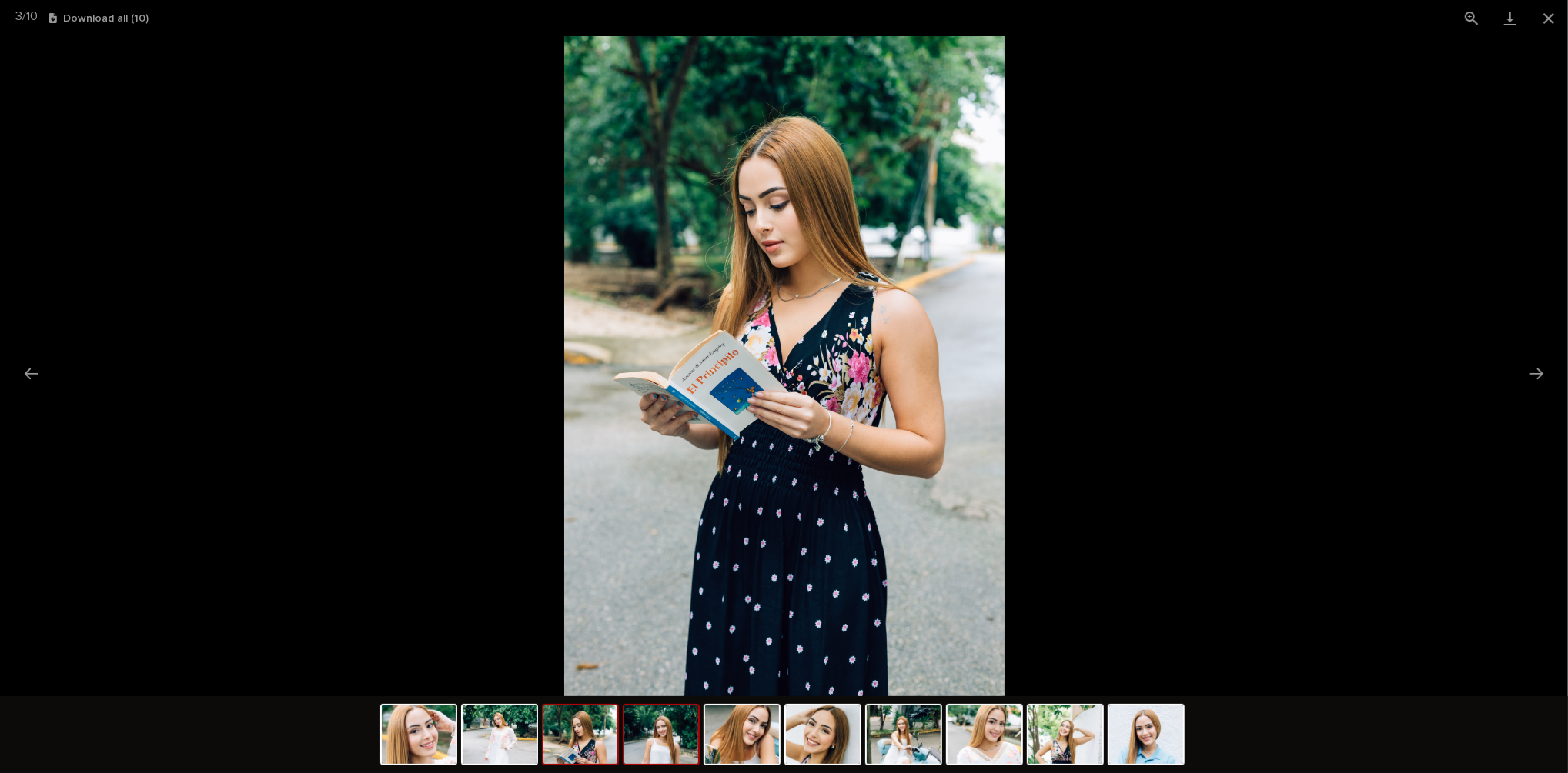
click at [658, 739] on img at bounding box center [661, 734] width 74 height 59
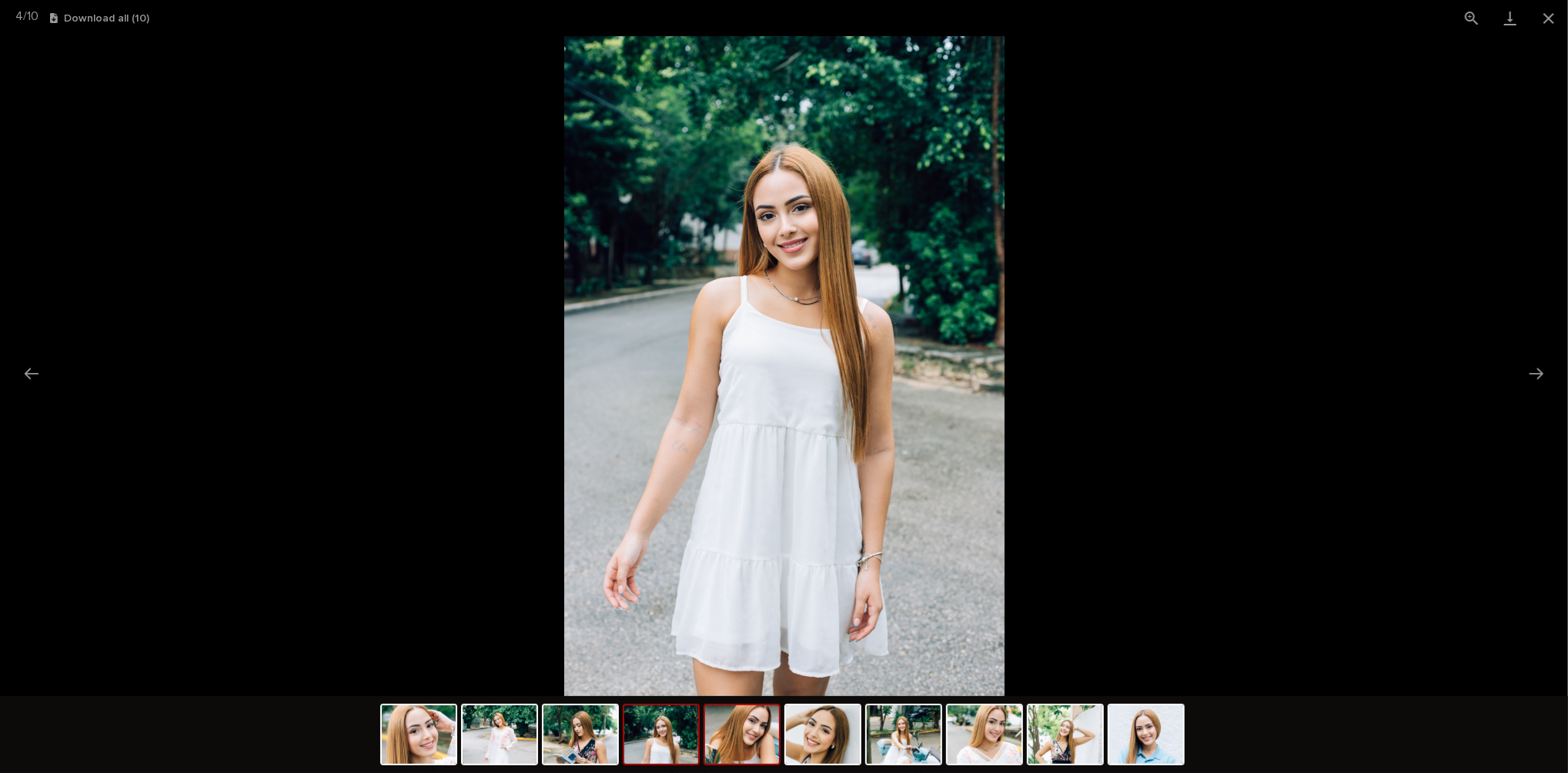
click at [743, 745] on img at bounding box center [742, 734] width 74 height 59
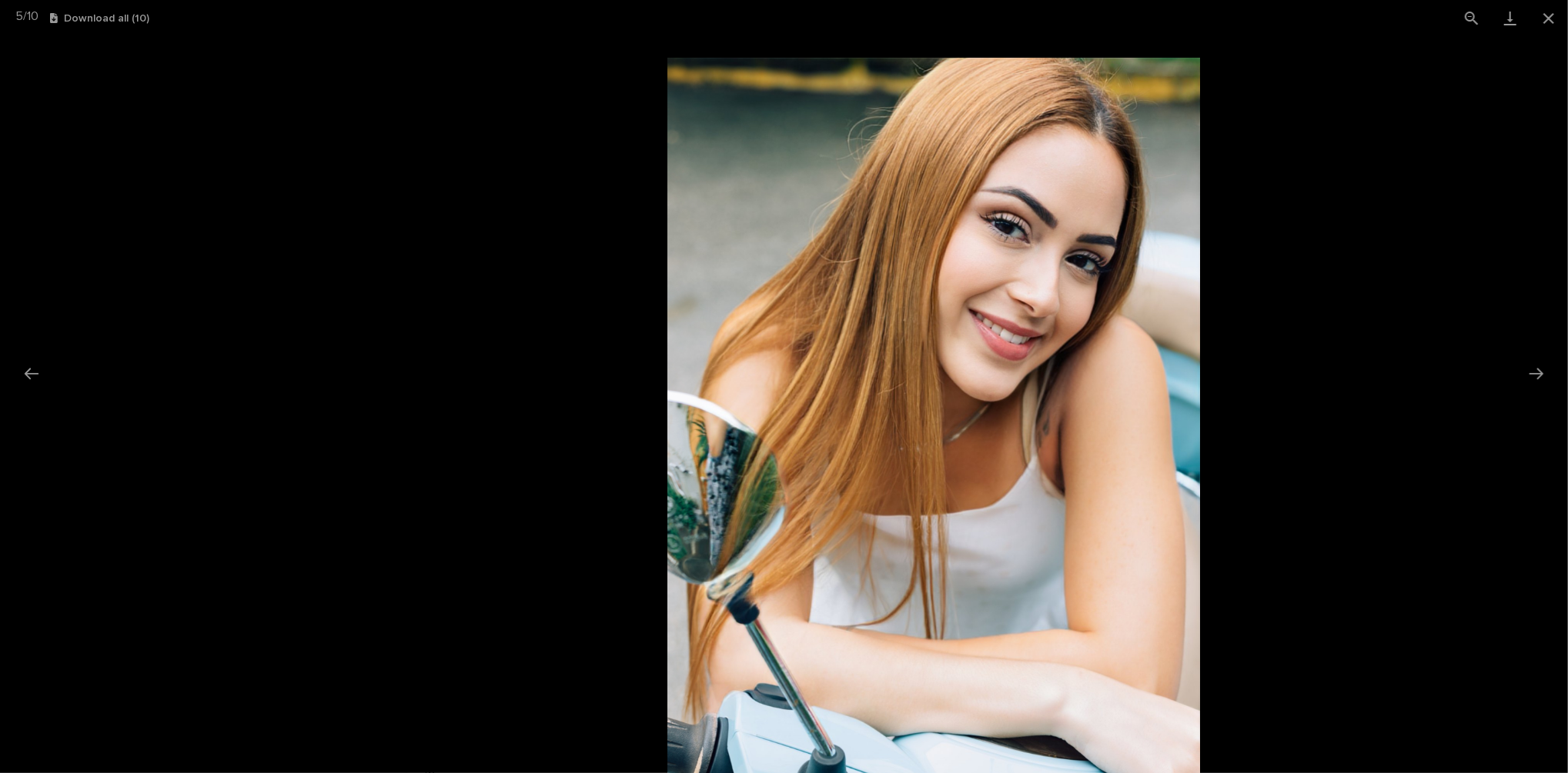
click at [477, 561] on picture at bounding box center [934, 457] width 1568 height 660
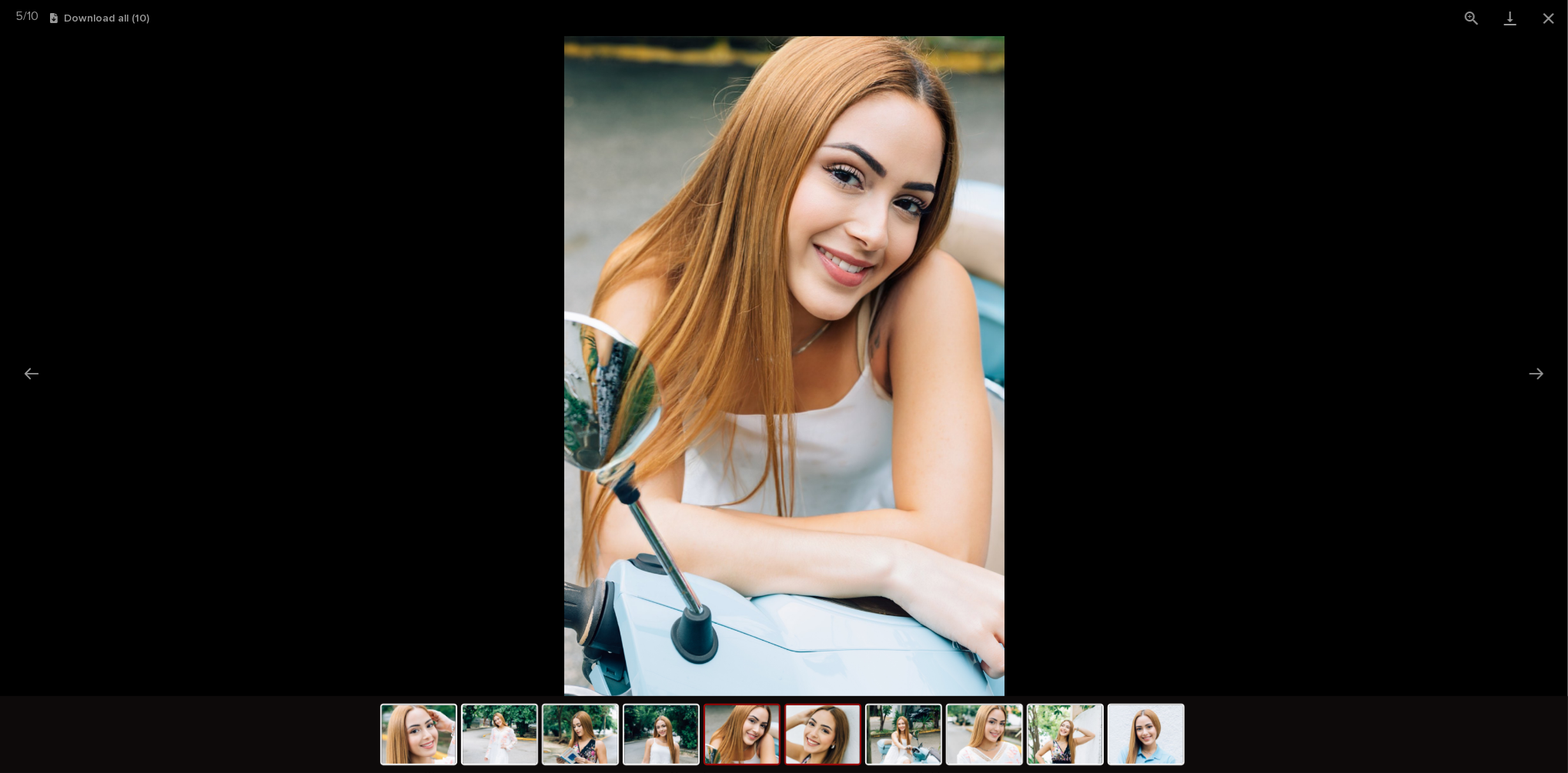
click at [827, 755] on img at bounding box center [823, 734] width 74 height 59
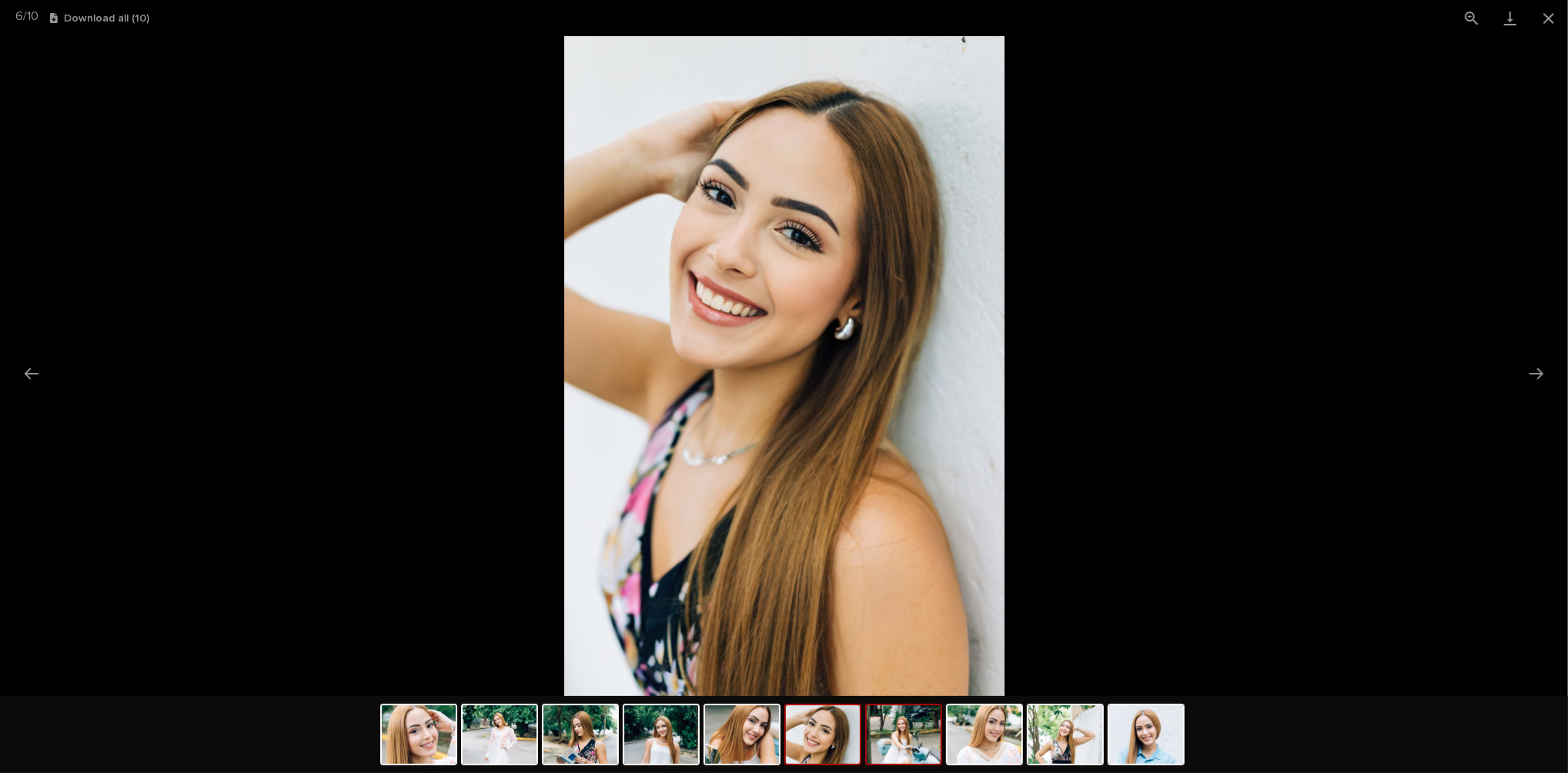
click at [905, 748] on img at bounding box center [904, 734] width 74 height 59
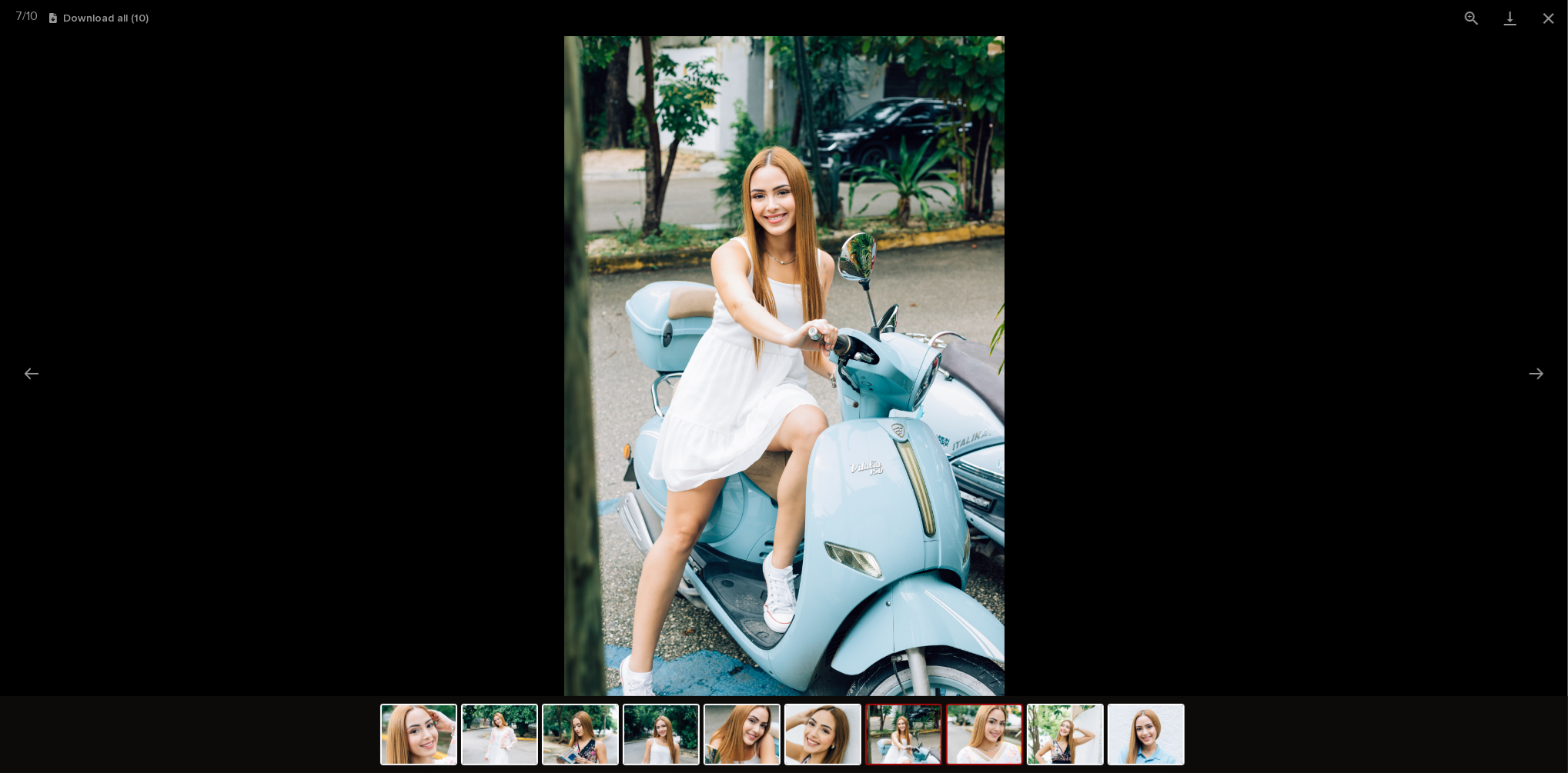
click at [983, 742] on img at bounding box center [985, 734] width 74 height 59
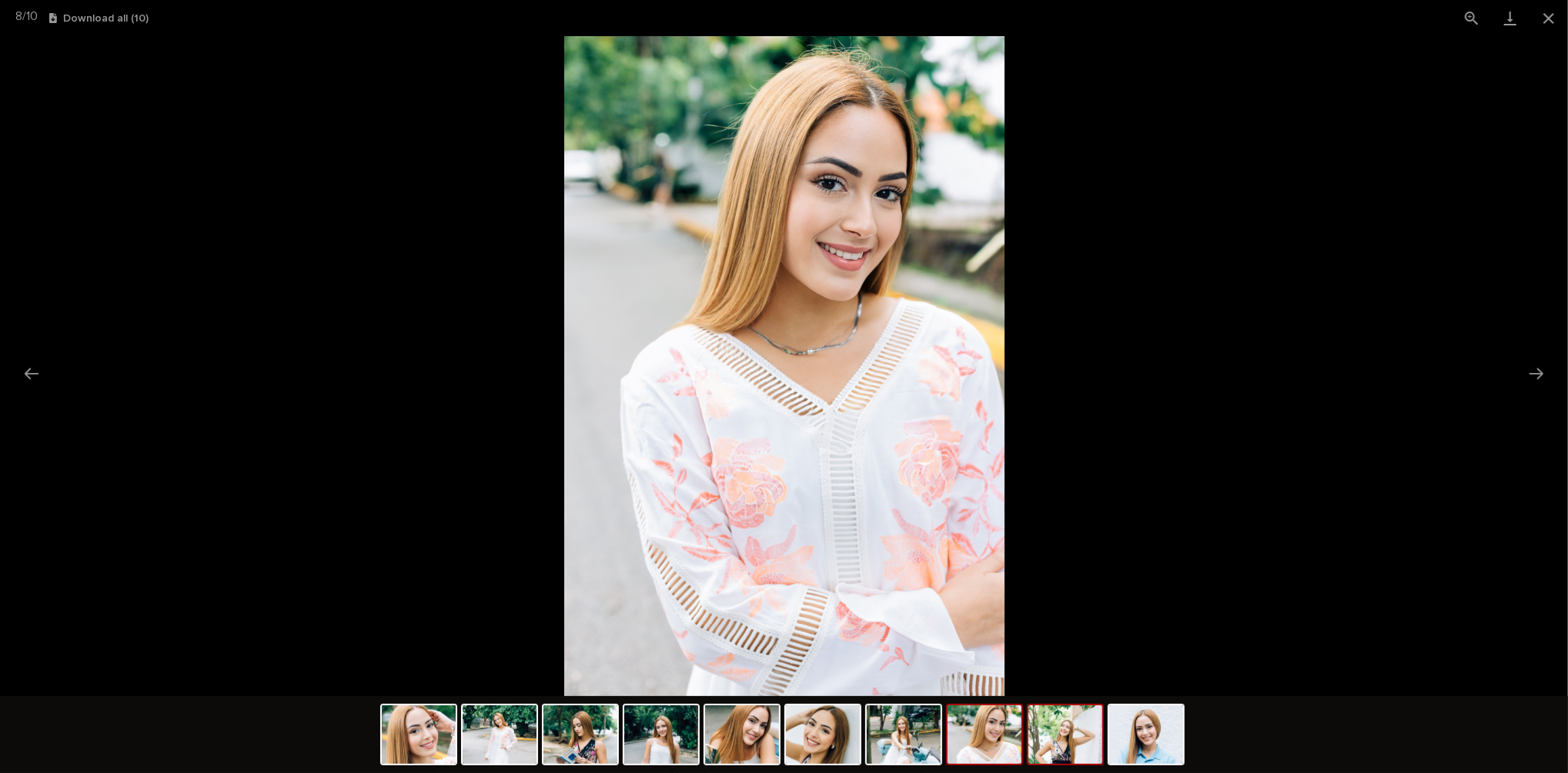
click at [1065, 747] on img at bounding box center [1065, 734] width 74 height 59
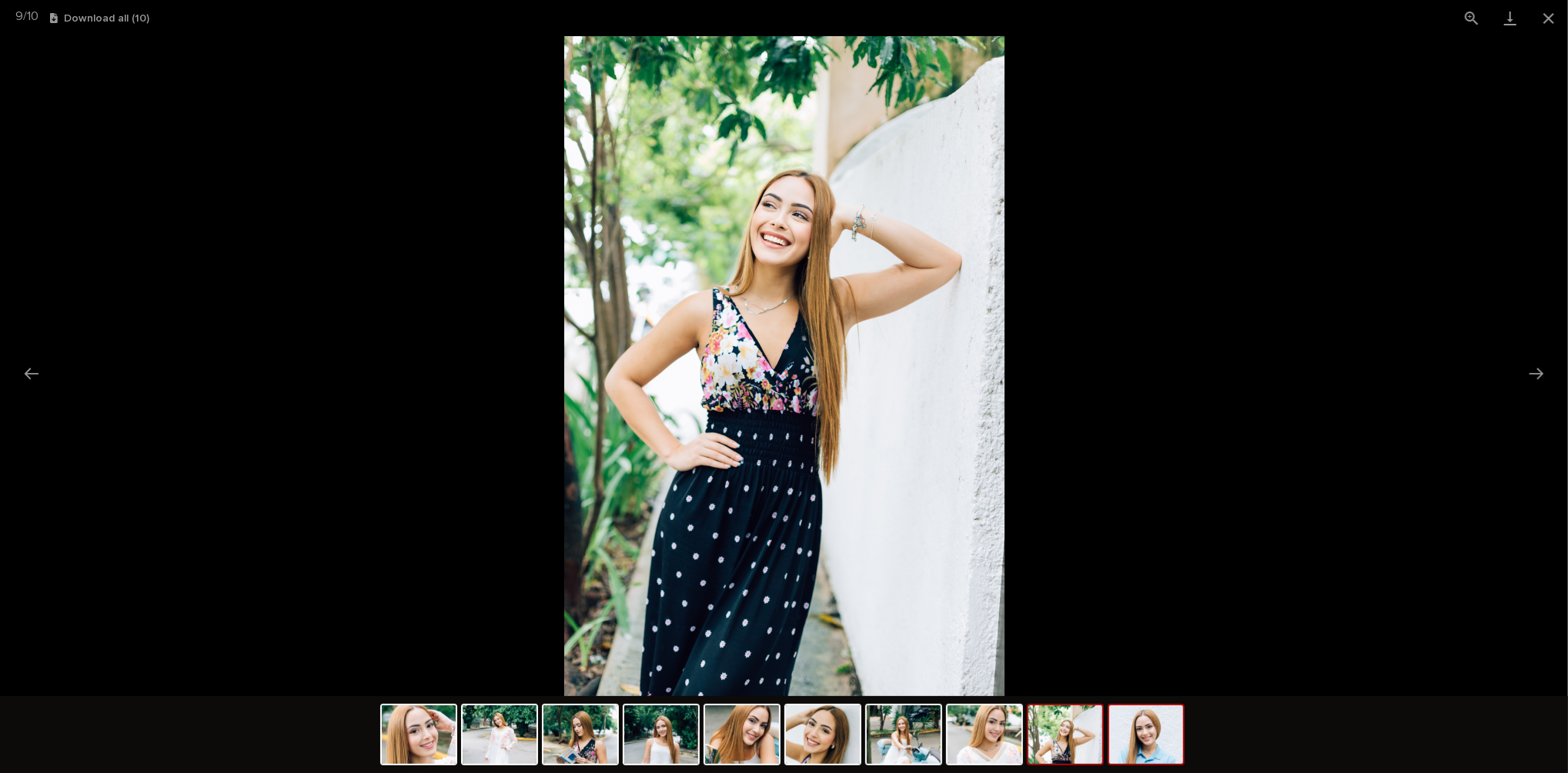
click at [1157, 747] on img at bounding box center [1146, 734] width 74 height 59
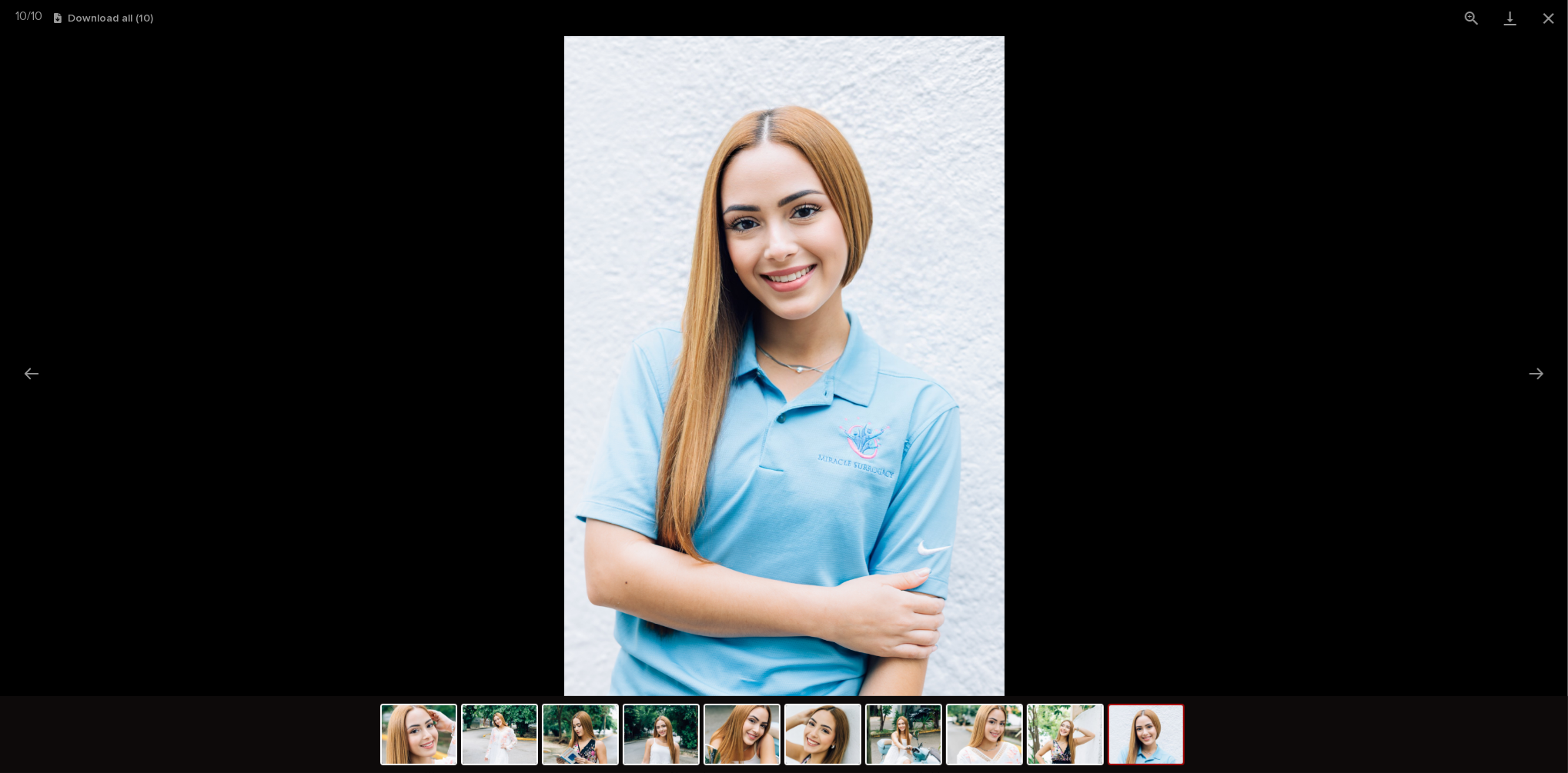
click at [618, 660] on img at bounding box center [785, 366] width 440 height 660
